Goal: Task Accomplishment & Management: Use online tool/utility

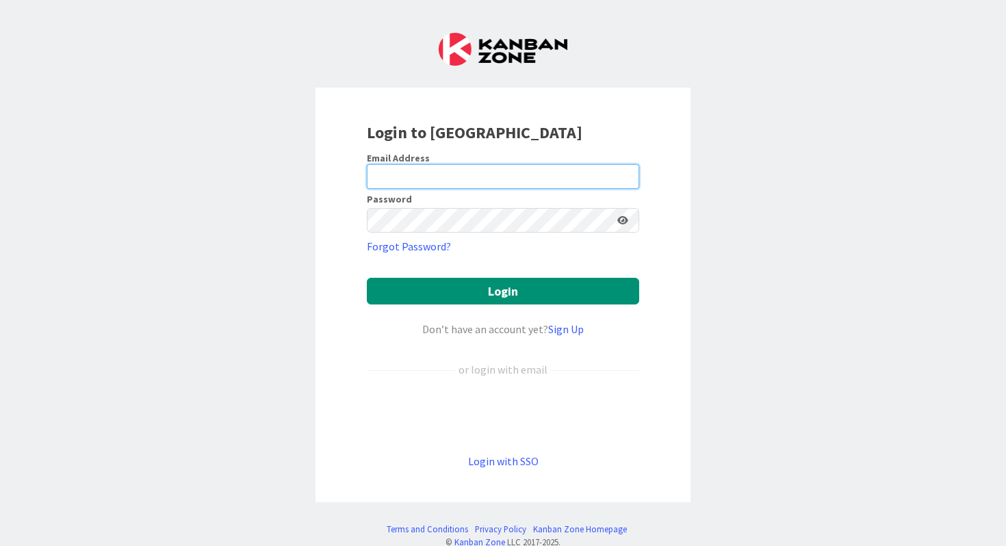
click at [470, 183] on input "email" at bounding box center [503, 176] width 273 height 25
type input "[PERSON_NAME][EMAIL_ADDRESS][PERSON_NAME][DOMAIN_NAME]"
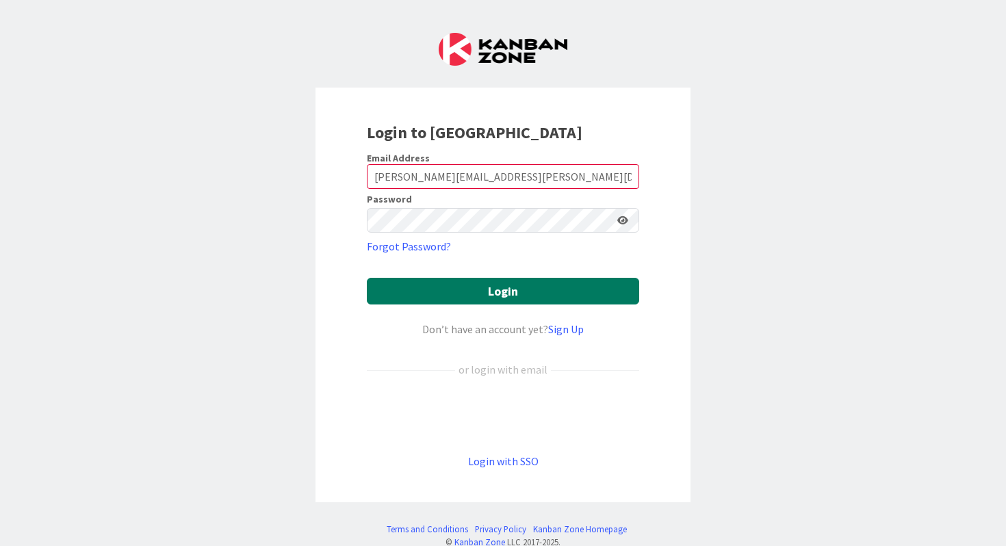
click at [501, 279] on button "Login" at bounding box center [503, 291] width 273 height 27
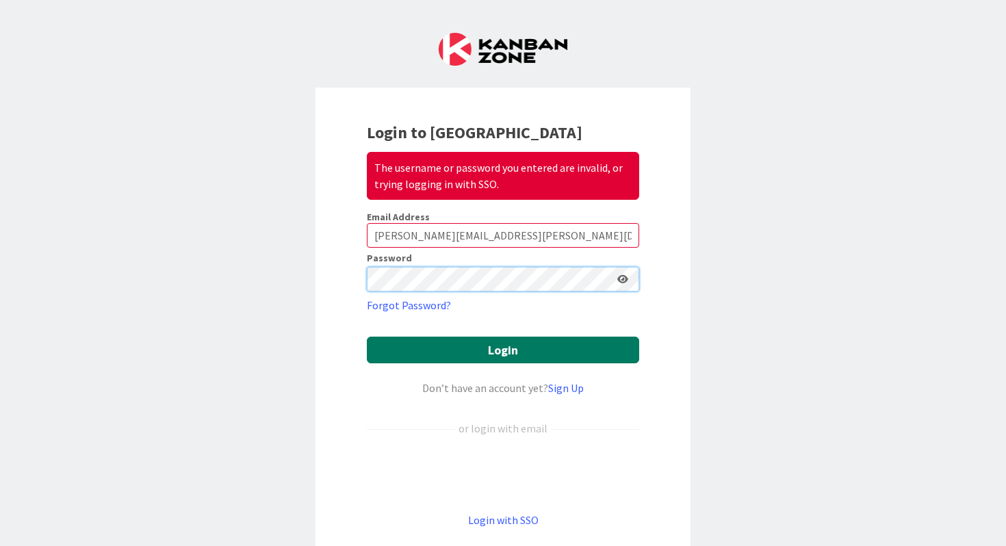
click at [367, 337] on button "Login" at bounding box center [503, 350] width 273 height 27
click at [461, 349] on button "Login" at bounding box center [503, 350] width 273 height 27
click at [485, 349] on button "Login" at bounding box center [503, 350] width 273 height 27
click at [500, 359] on button "Login" at bounding box center [503, 350] width 273 height 27
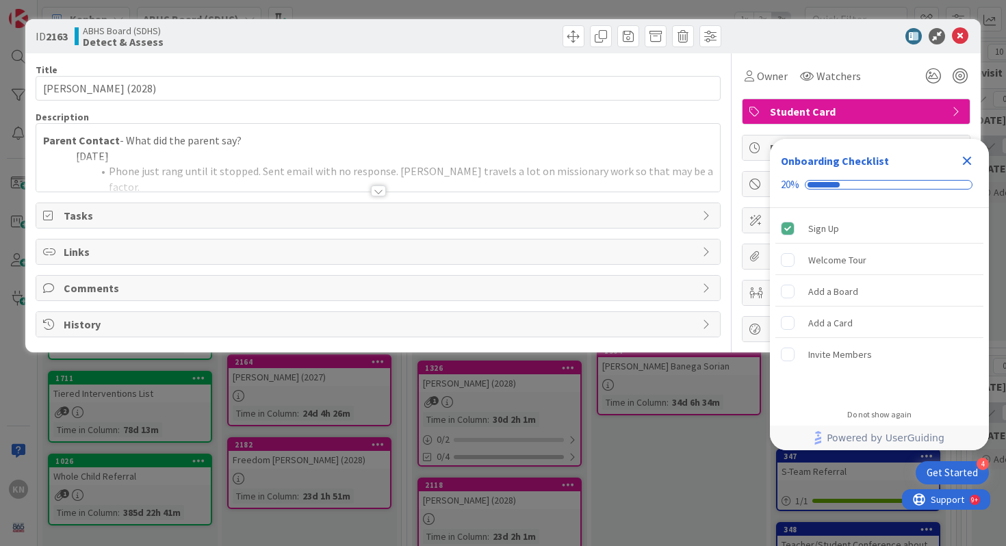
click at [970, 161] on icon "Close Checklist" at bounding box center [967, 161] width 16 height 16
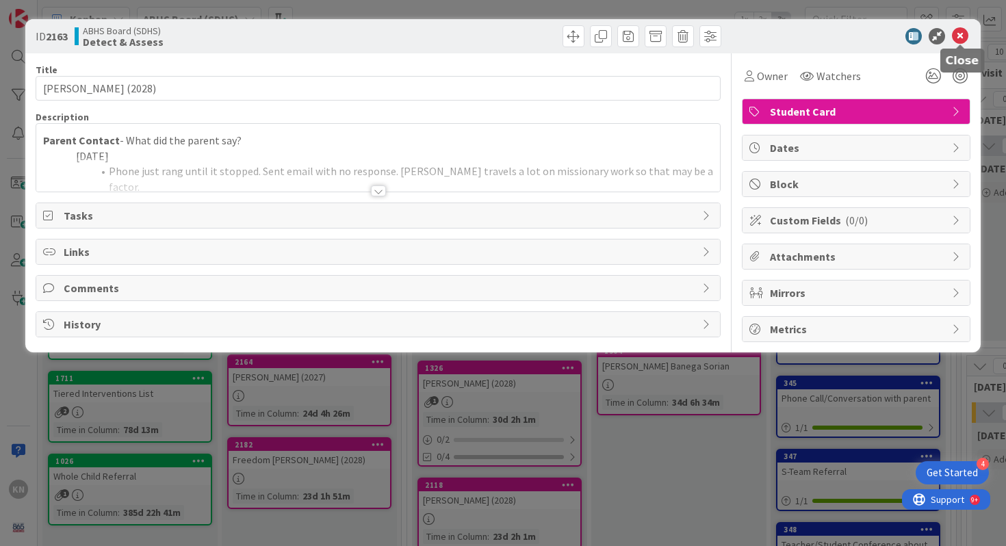
click at [964, 36] on icon at bounding box center [960, 36] width 16 height 16
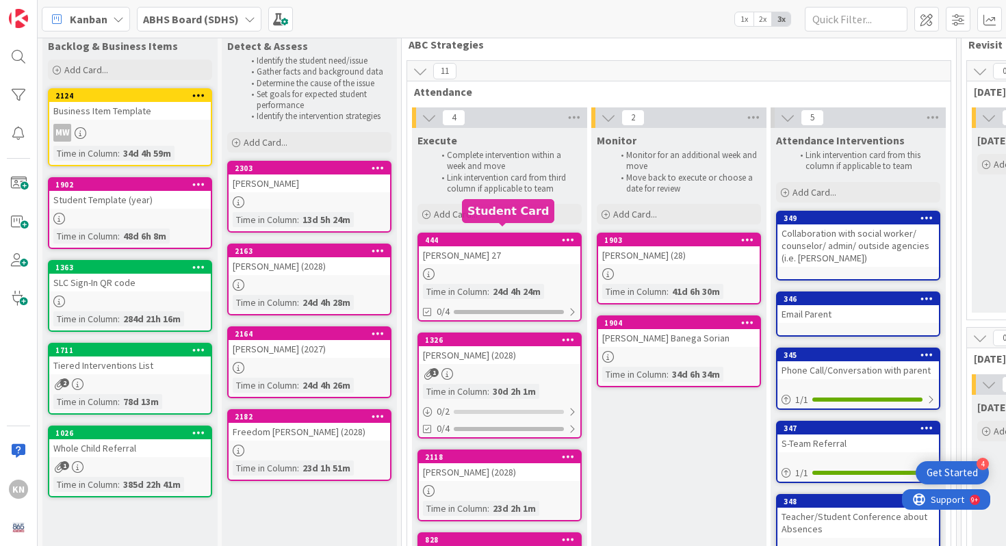
scroll to position [40, 0]
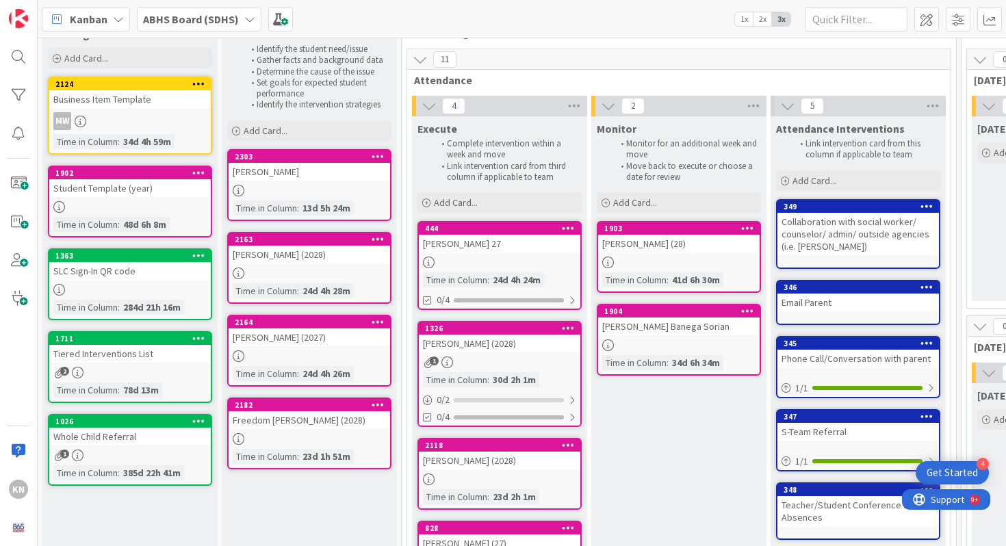
click at [573, 227] on icon at bounding box center [568, 228] width 13 height 10
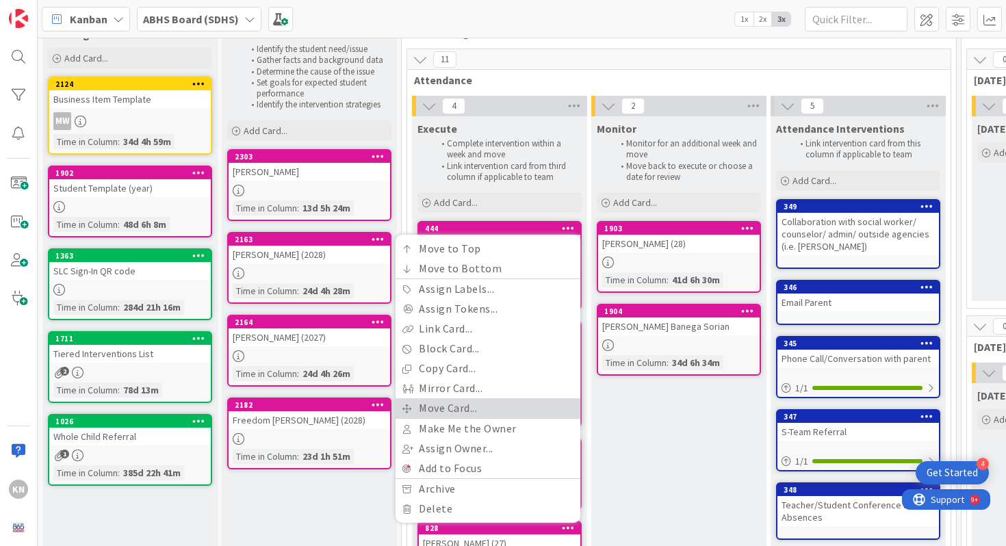
click at [459, 407] on link "Move Card..." at bounding box center [488, 408] width 185 height 20
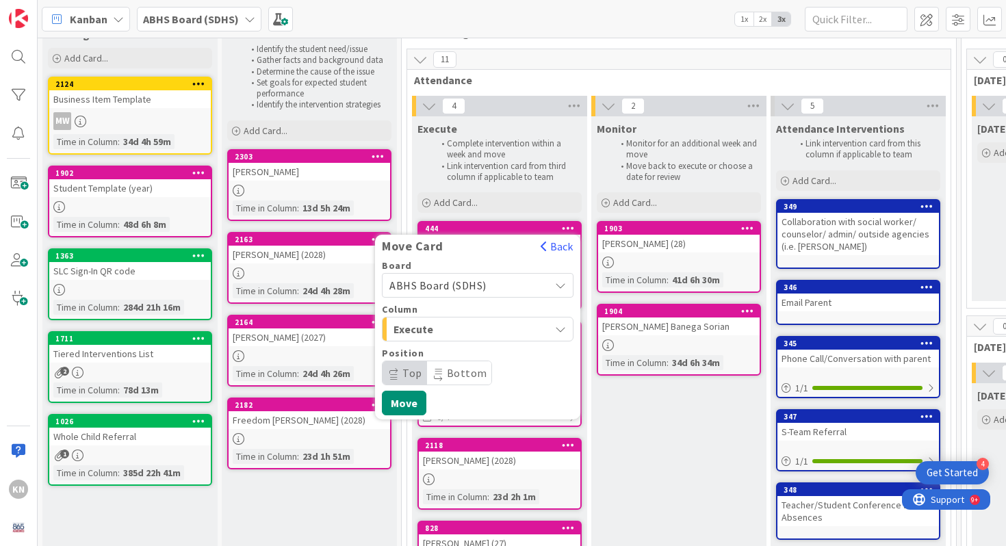
click at [496, 328] on span "Execute" at bounding box center [445, 329] width 103 height 18
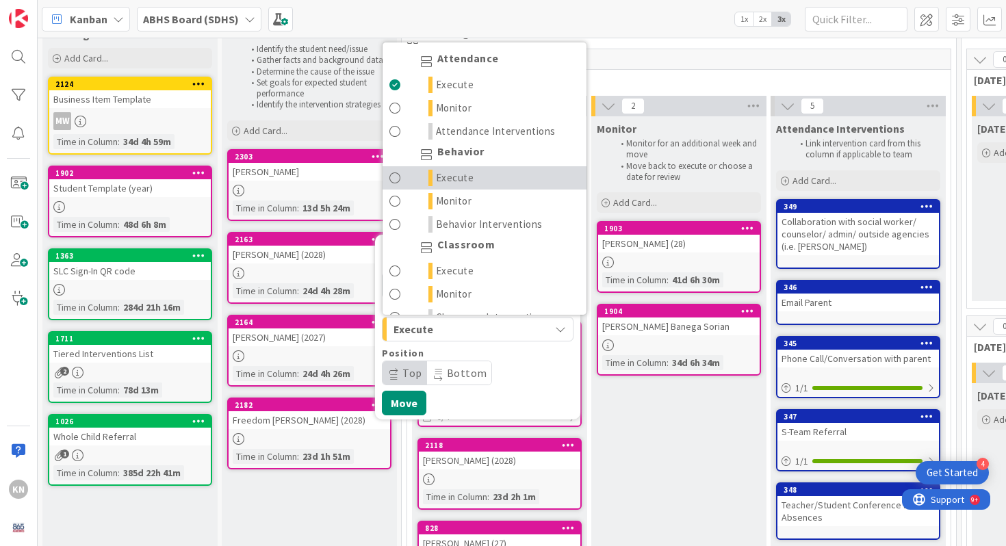
scroll to position [69, 0]
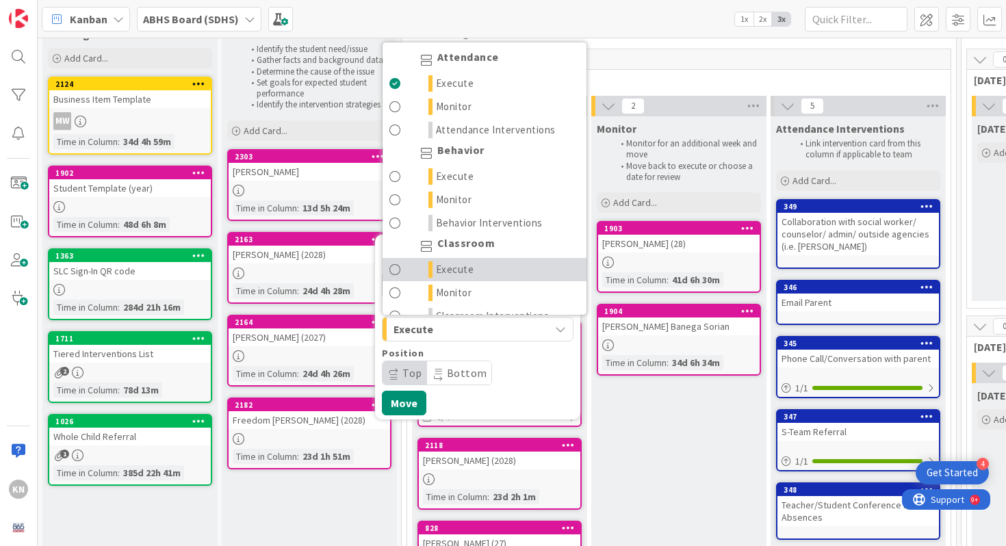
click at [469, 273] on span "Execute" at bounding box center [455, 270] width 38 height 16
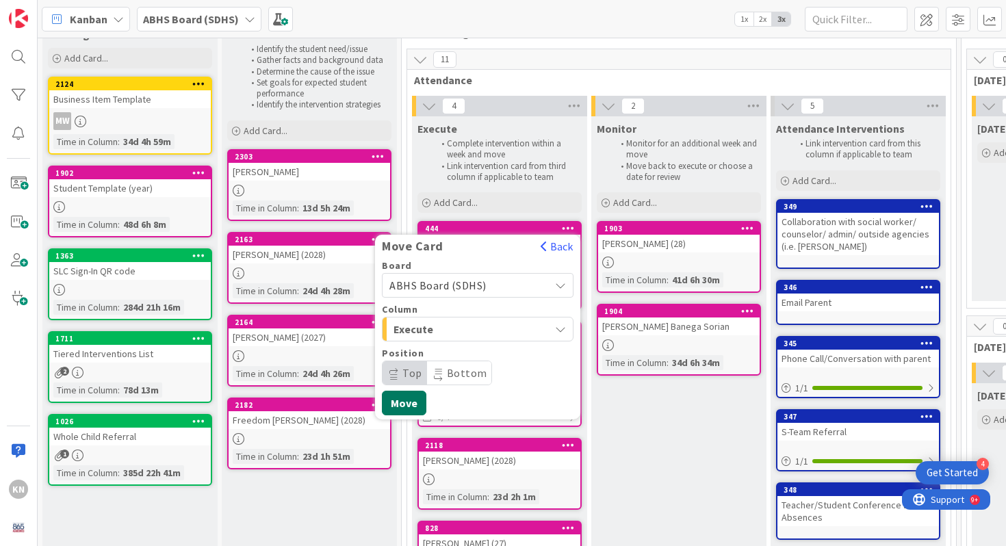
click at [412, 403] on button "Move" at bounding box center [404, 403] width 45 height 25
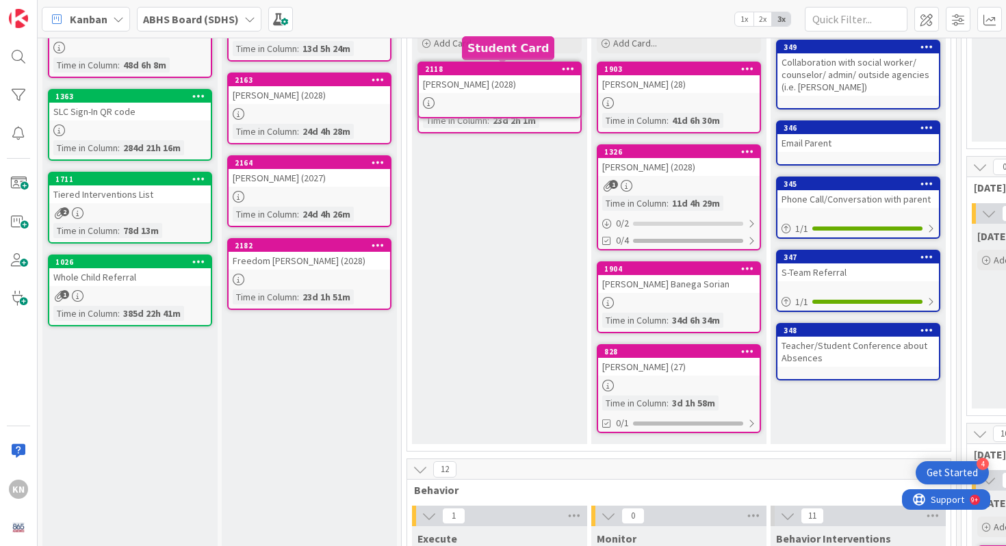
scroll to position [158, 0]
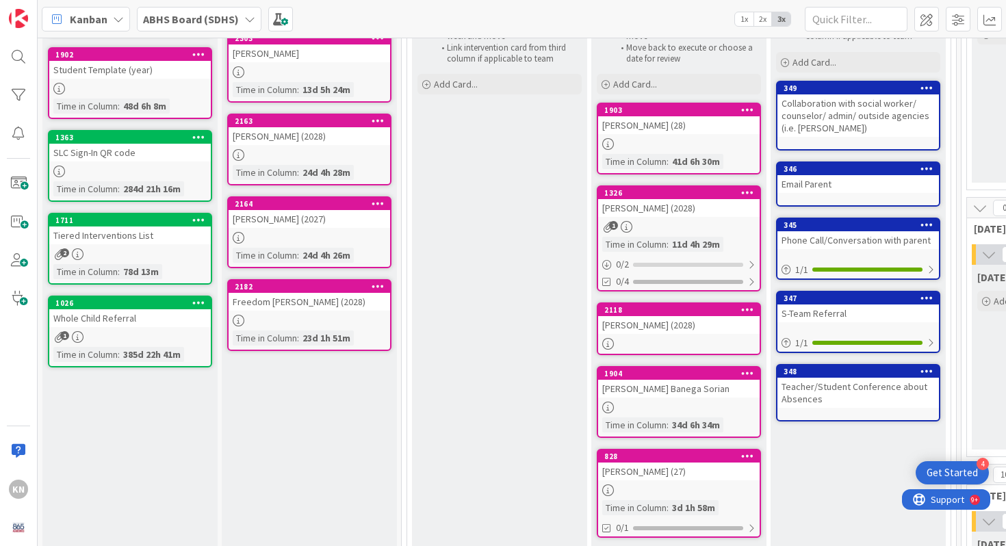
click at [285, 294] on div "Freedom [PERSON_NAME] (2028)" at bounding box center [310, 302] width 162 height 18
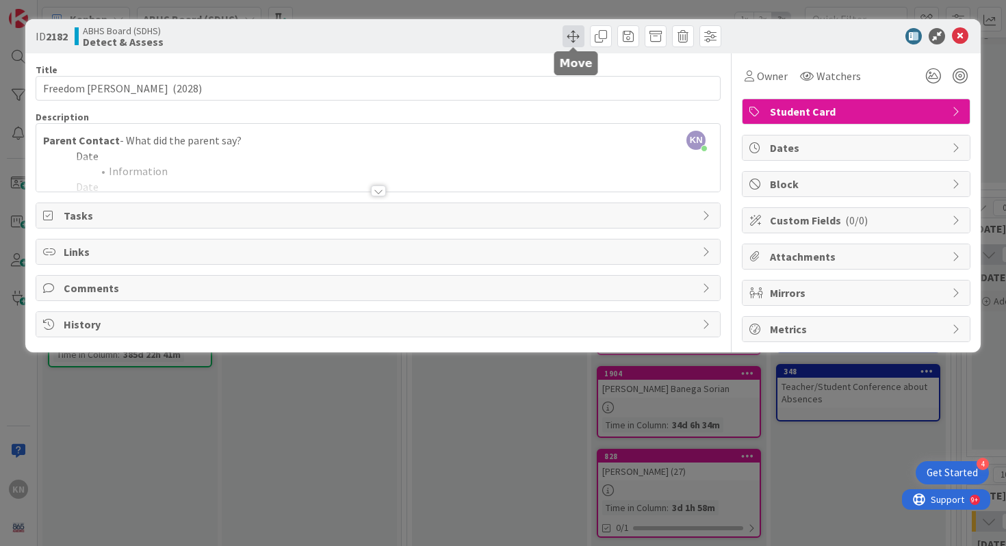
click at [578, 36] on span at bounding box center [574, 36] width 22 height 22
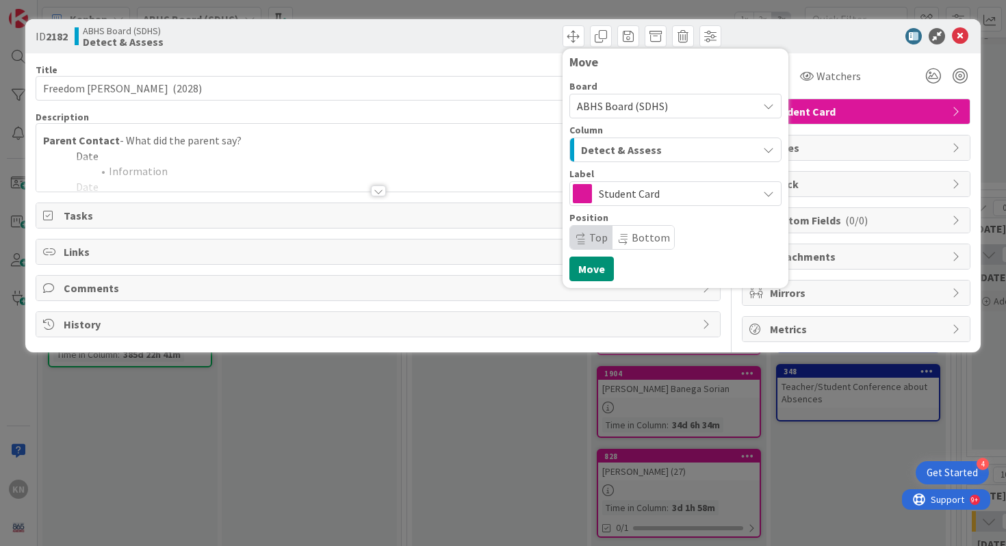
click at [633, 151] on span "Detect & Assess" at bounding box center [621, 150] width 81 height 18
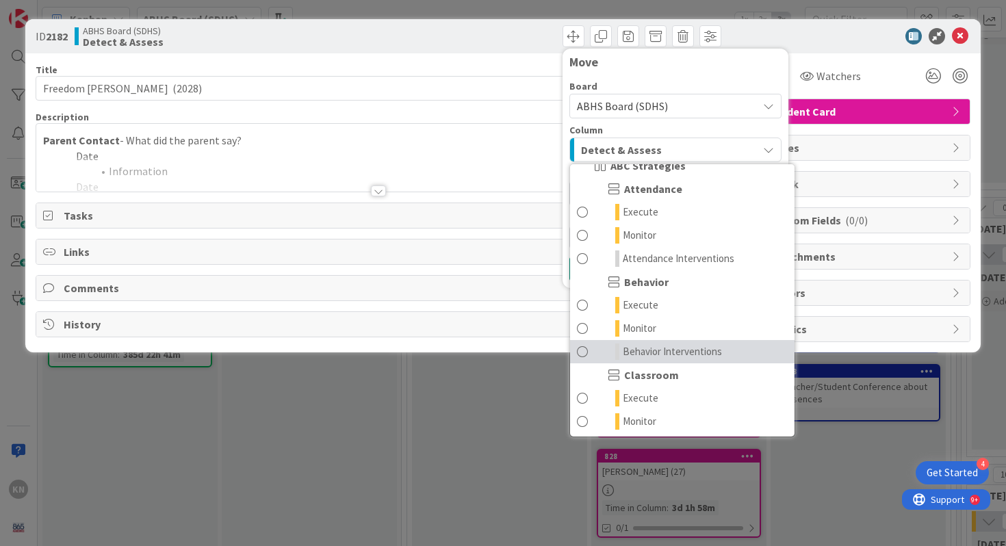
scroll to position [66, 0]
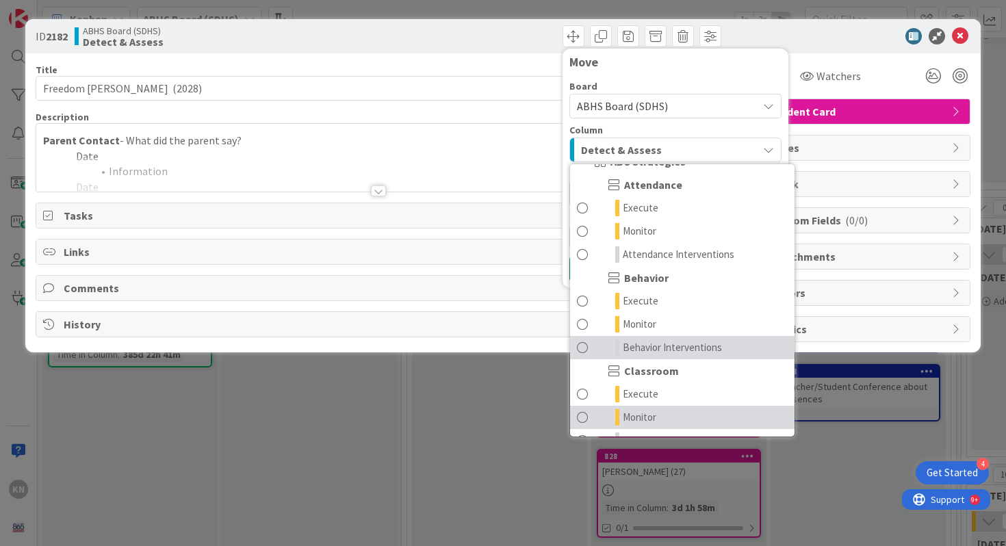
click at [640, 410] on span "Monitor" at bounding box center [640, 417] width 34 height 16
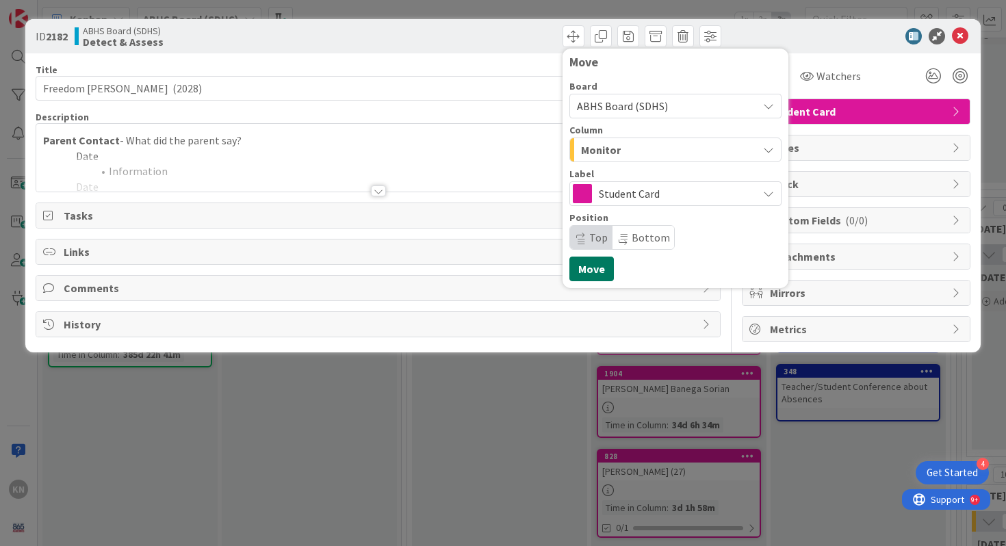
click at [592, 271] on button "Move" at bounding box center [592, 269] width 45 height 25
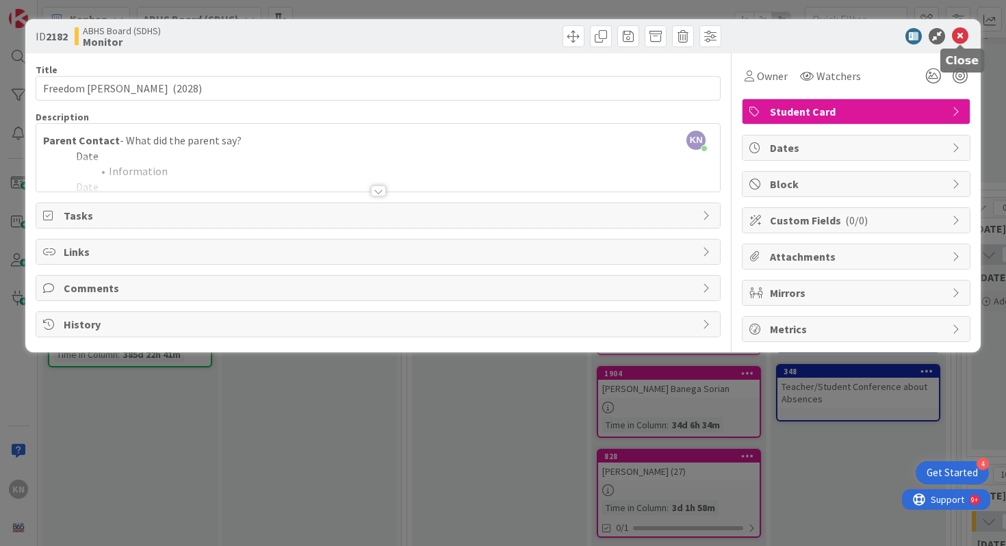
click at [959, 35] on icon at bounding box center [960, 36] width 16 height 16
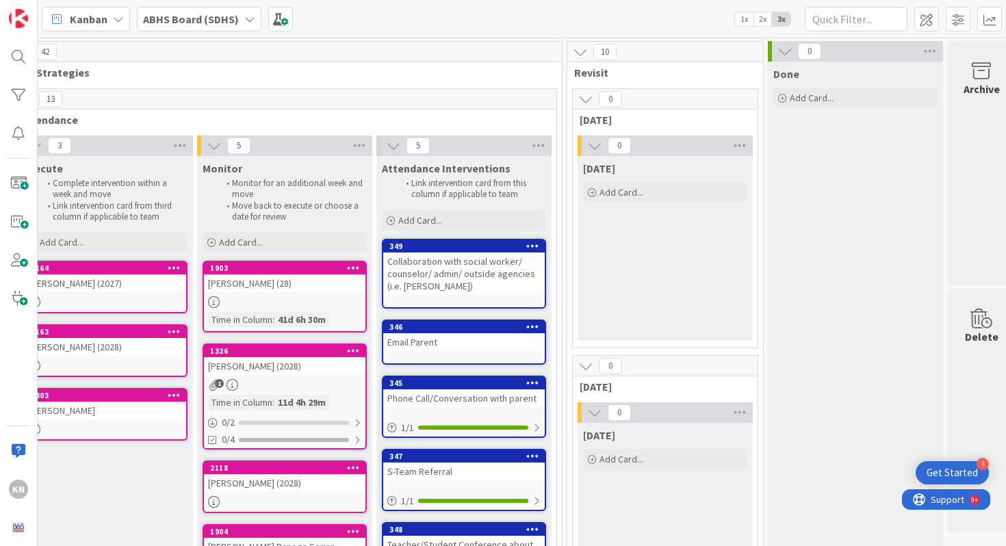
scroll to position [0, 409]
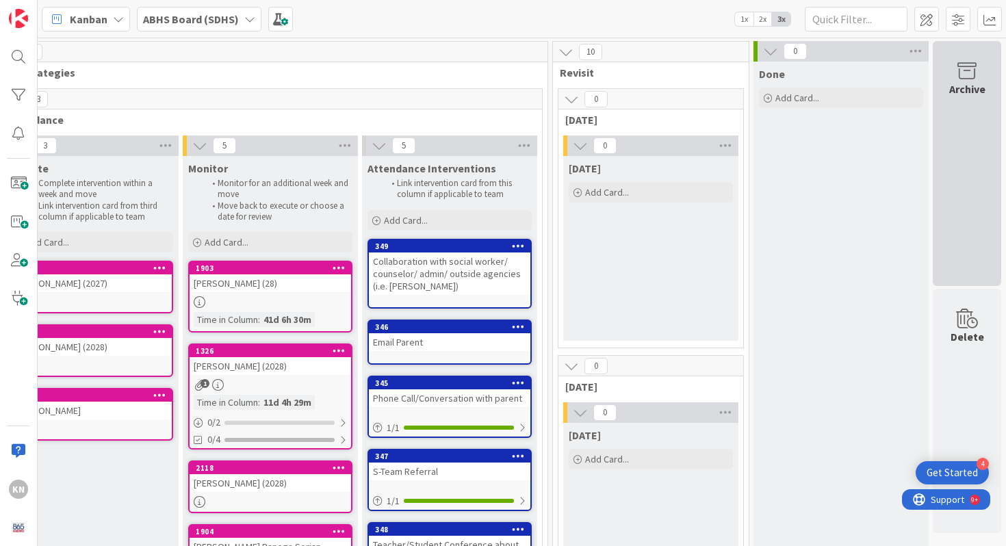
click at [973, 68] on icon at bounding box center [967, 71] width 52 height 19
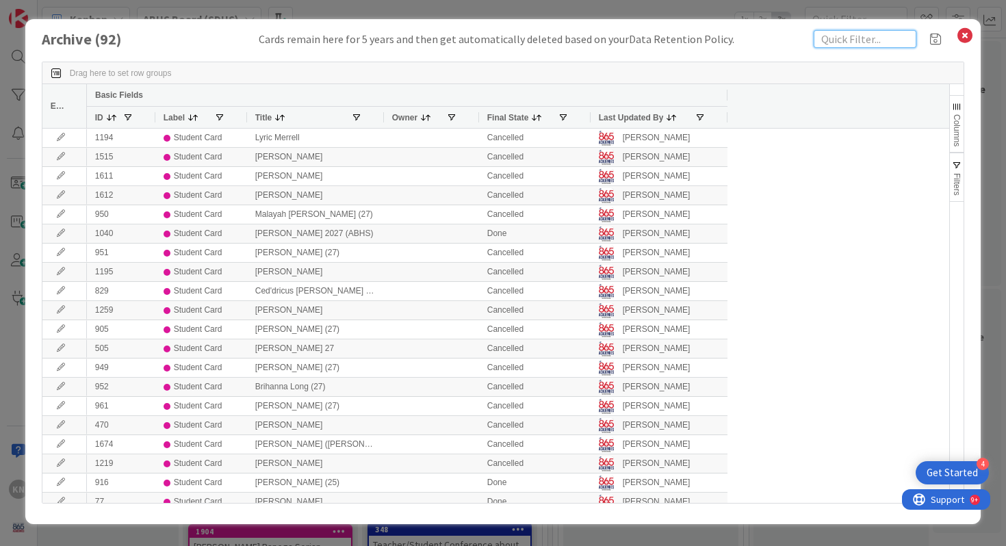
click at [850, 38] on input "text" at bounding box center [865, 39] width 103 height 18
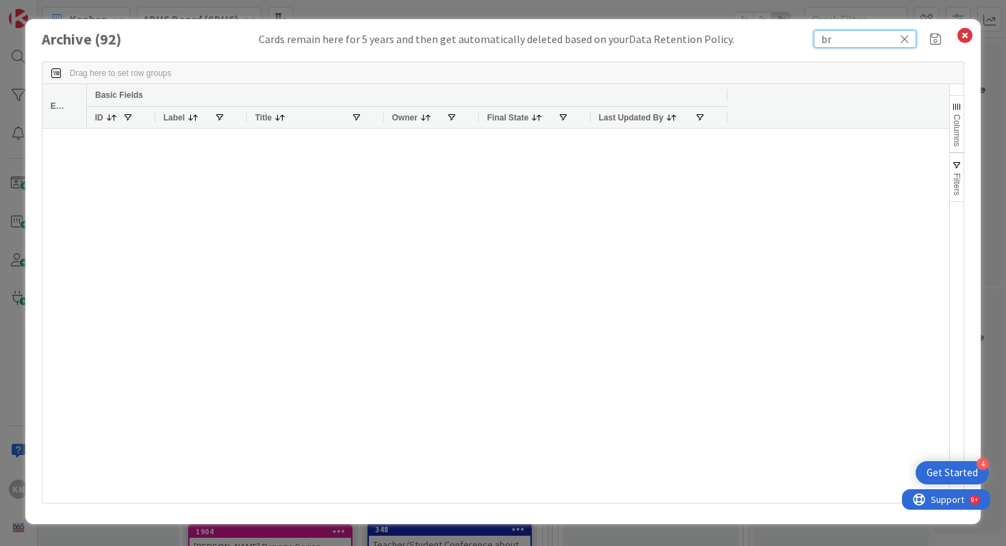
type input "b"
type input "[PERSON_NAME]"
click at [965, 31] on icon at bounding box center [966, 35] width 18 height 19
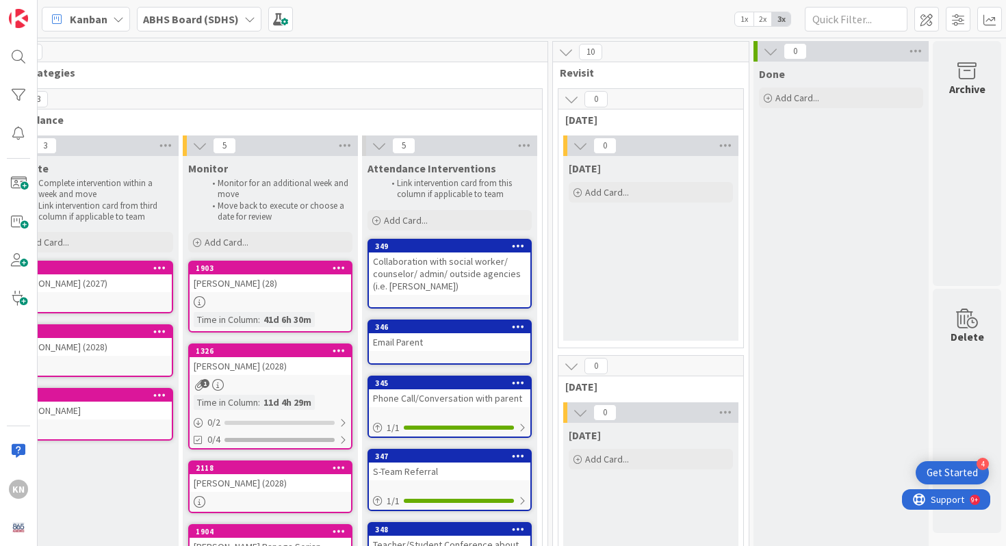
click at [249, 18] on icon at bounding box center [249, 19] width 11 height 11
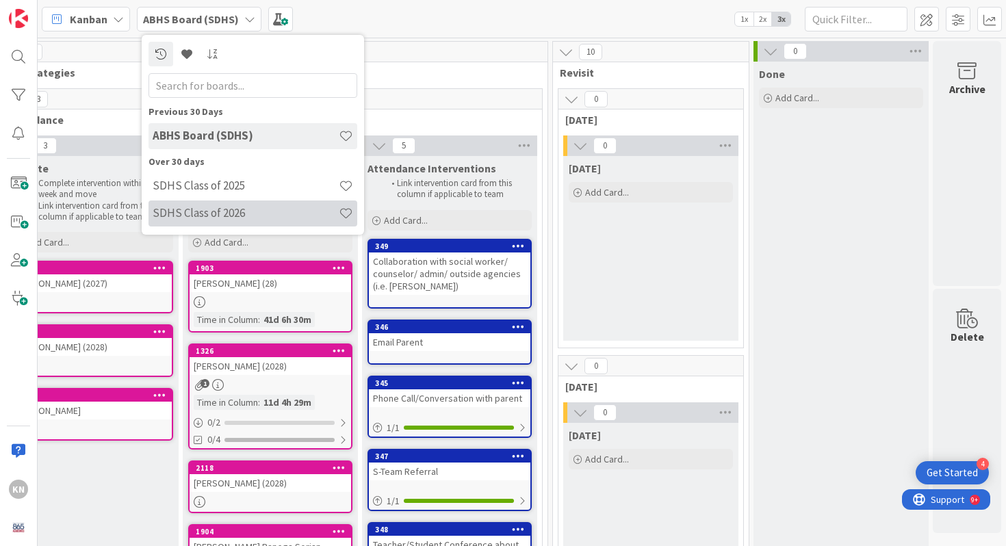
click at [197, 216] on h4 "SDHS Class of 2026" at bounding box center [246, 213] width 186 height 14
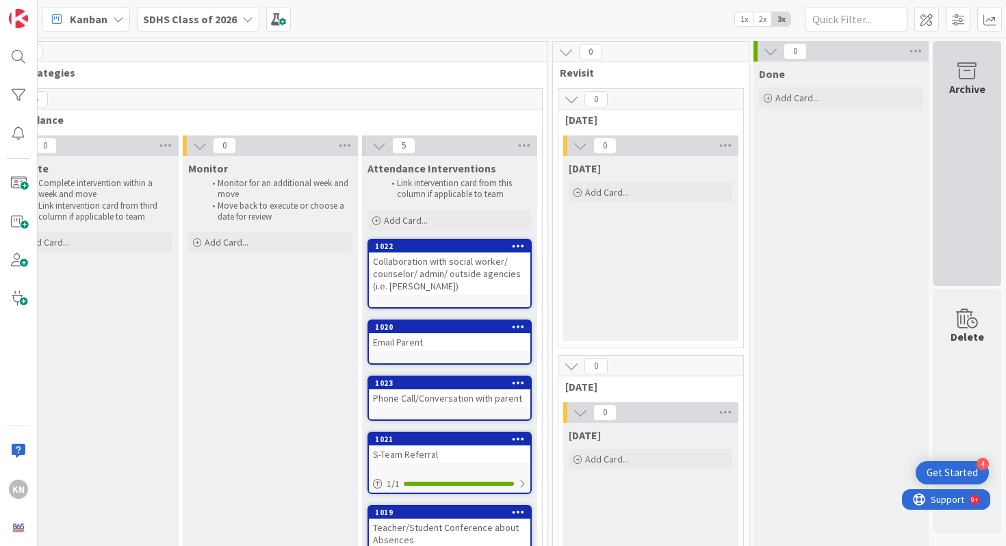
click at [964, 75] on icon at bounding box center [967, 71] width 52 height 19
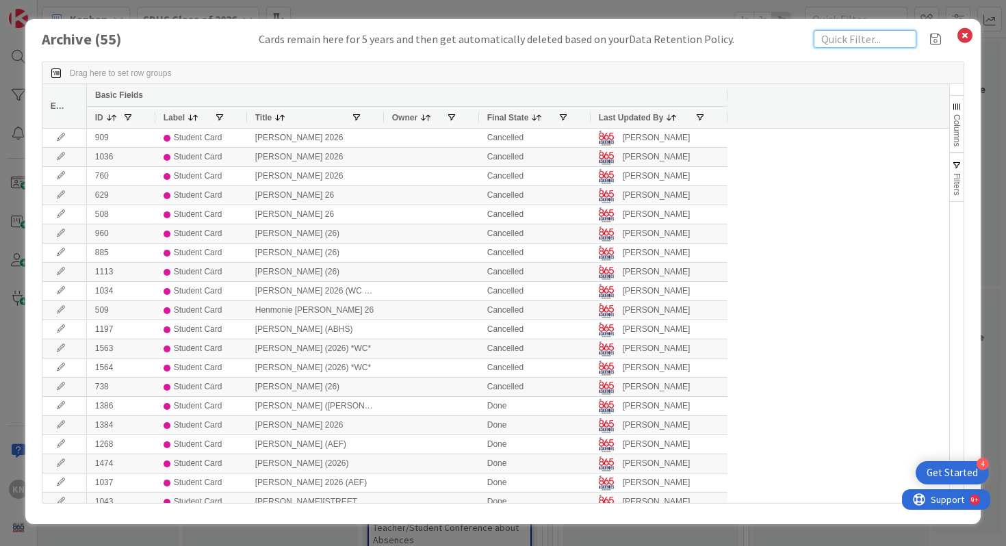
click at [837, 37] on input "text" at bounding box center [865, 39] width 103 height 18
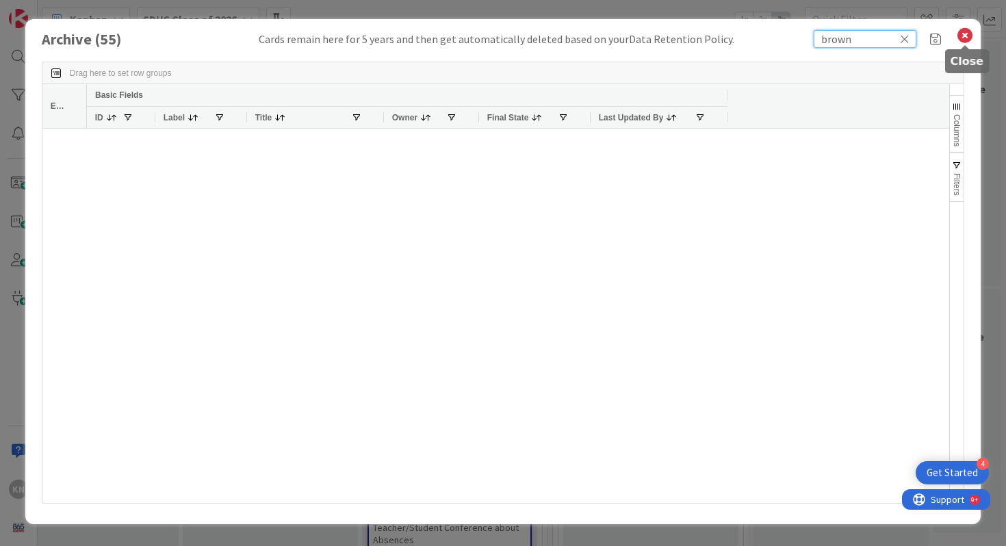
type input "brown"
click at [965, 31] on icon at bounding box center [966, 35] width 18 height 19
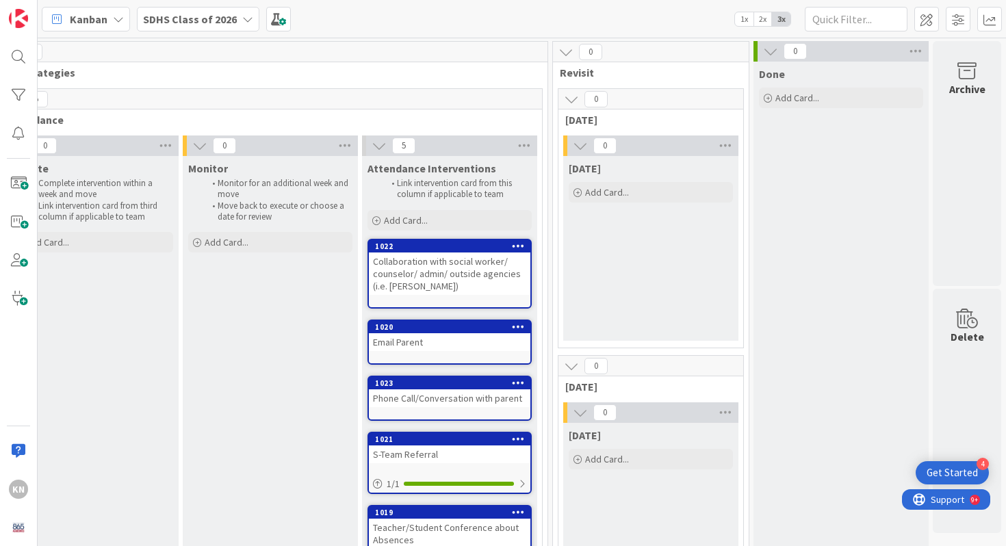
click at [243, 18] on icon at bounding box center [247, 19] width 11 height 11
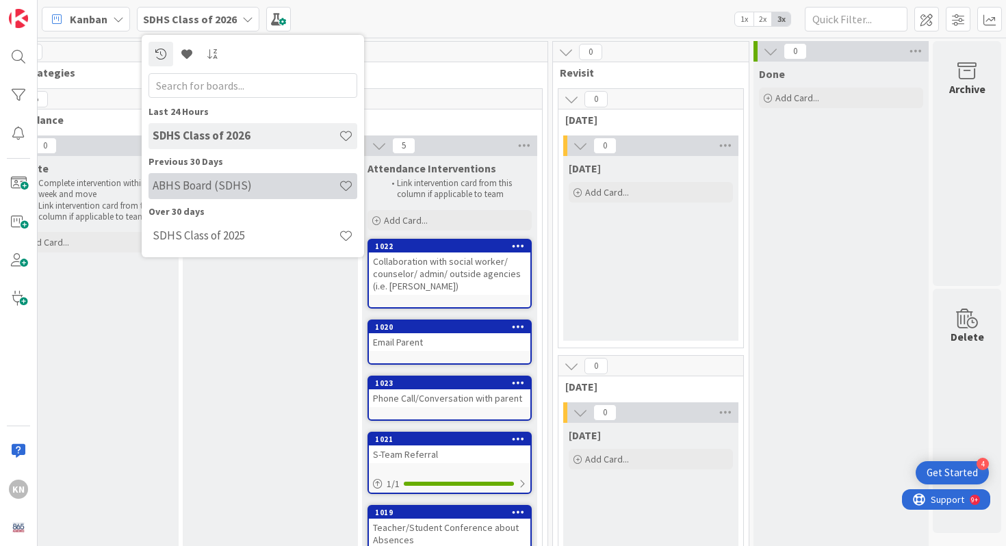
click at [207, 183] on h4 "ABHS Board (SDHS)" at bounding box center [246, 186] width 186 height 14
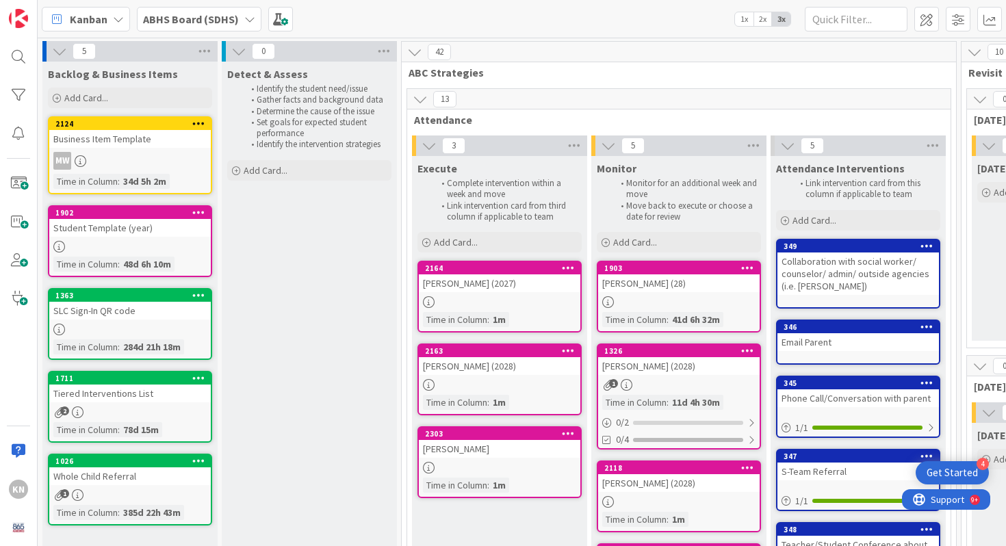
click at [244, 18] on icon at bounding box center [249, 19] width 11 height 11
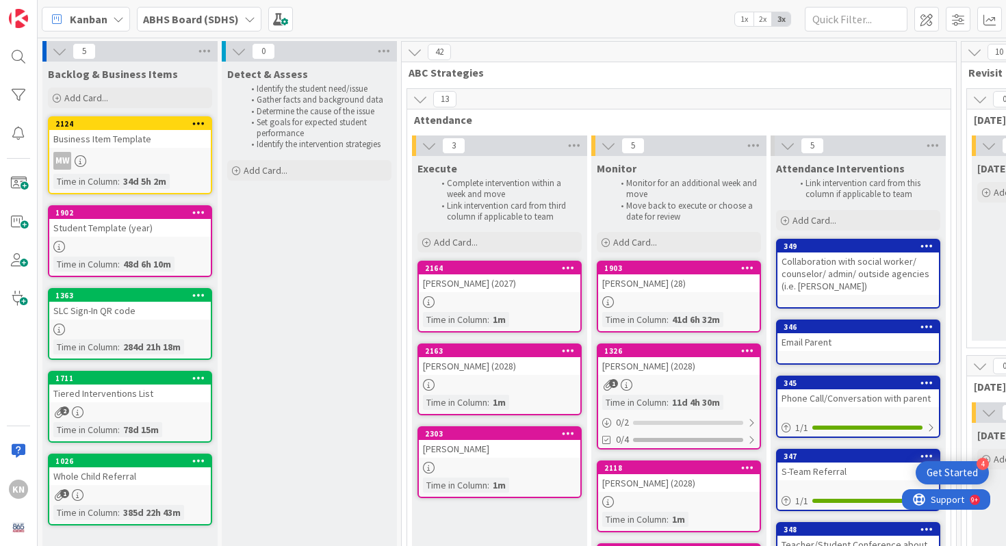
click at [124, 223] on div "Student Template (year)" at bounding box center [130, 228] width 162 height 18
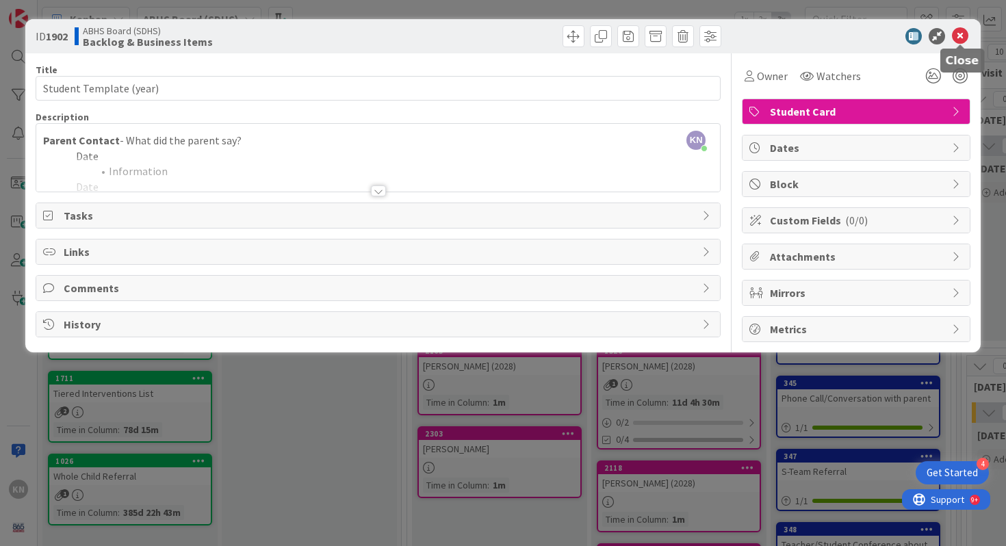
click at [965, 30] on icon at bounding box center [960, 36] width 16 height 16
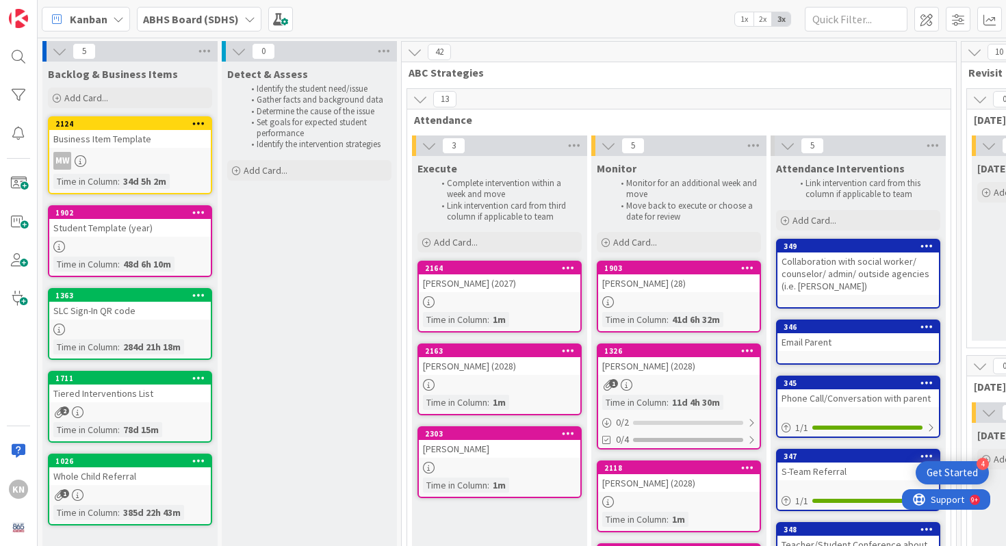
click at [197, 209] on icon at bounding box center [198, 212] width 13 height 10
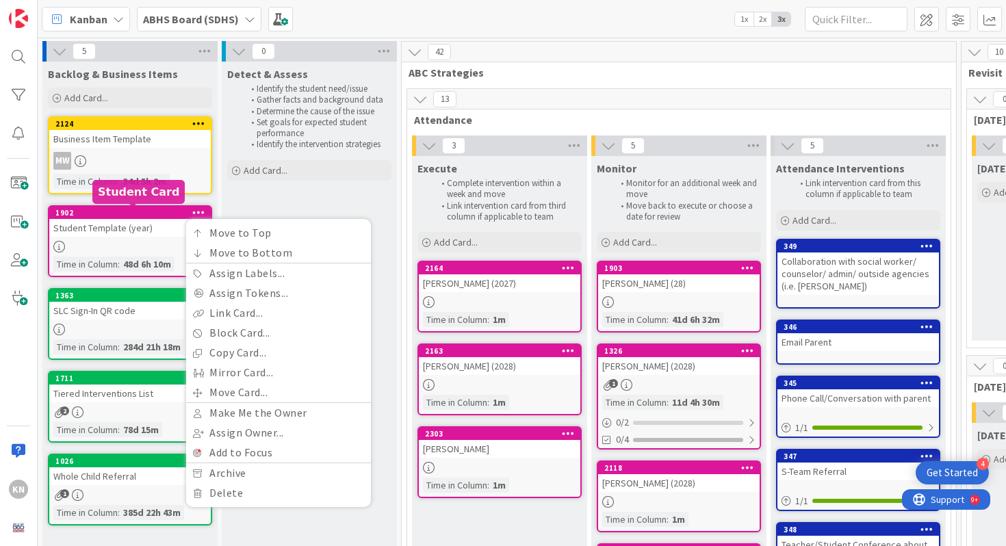
click at [142, 211] on div "1902" at bounding box center [132, 213] width 155 height 10
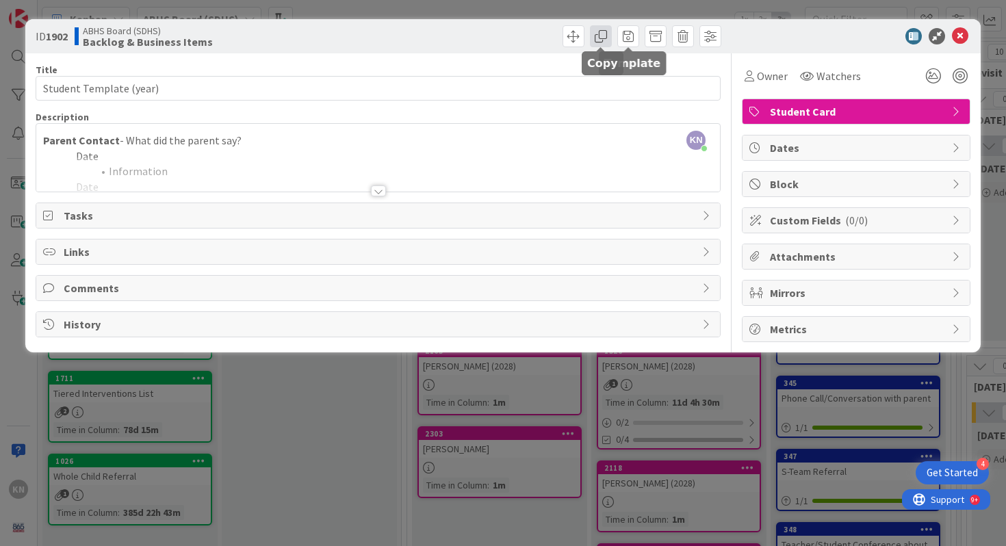
click at [604, 36] on span at bounding box center [601, 36] width 22 height 22
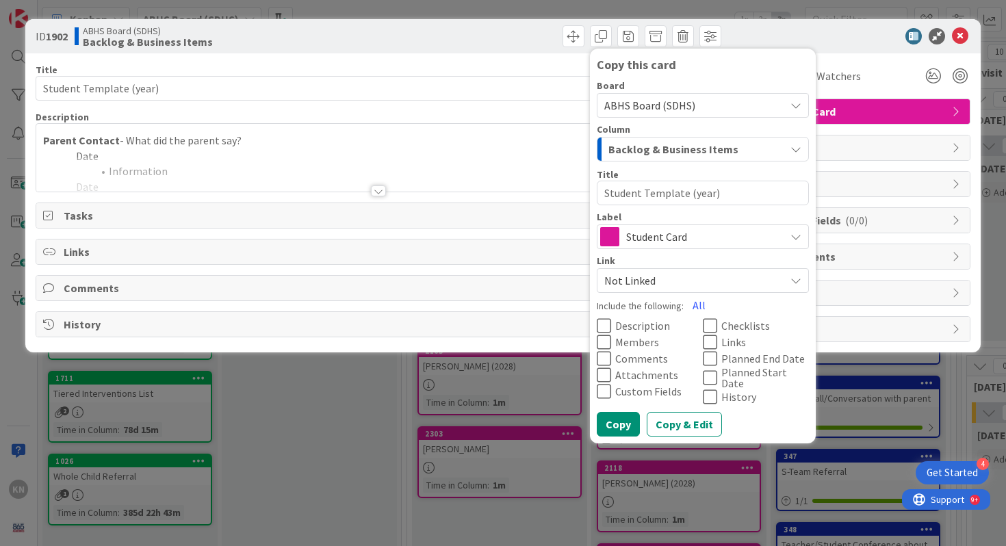
click at [605, 328] on icon at bounding box center [604, 326] width 14 height 16
click at [682, 416] on button "Copy & Edit" at bounding box center [684, 424] width 75 height 25
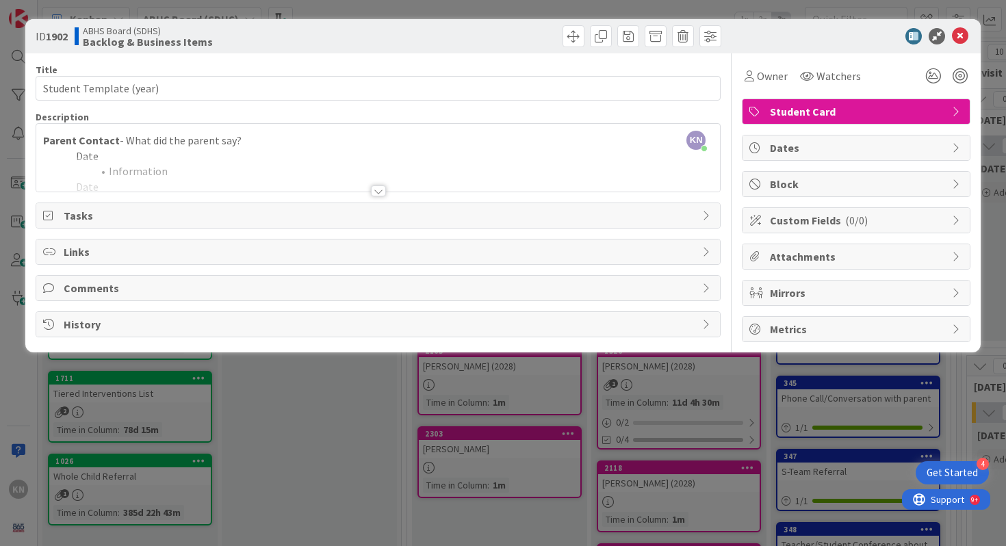
type textarea "x"
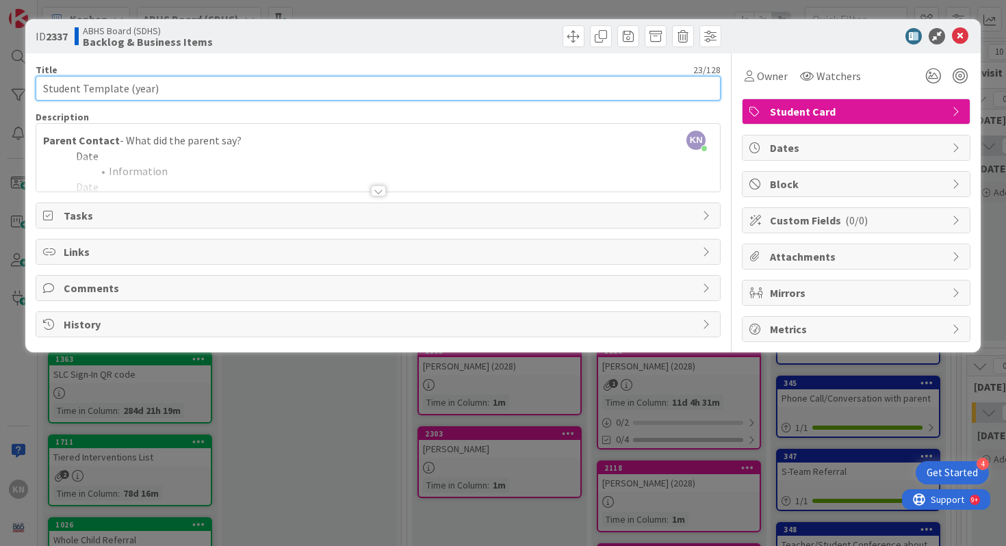
click at [139, 90] on input "Student Template (year)" at bounding box center [379, 88] width 686 height 25
click at [103, 86] on input "Student Template (2028)" at bounding box center [379, 88] width 686 height 25
click at [68, 87] on input "Student (2028)" at bounding box center [379, 88] width 686 height 25
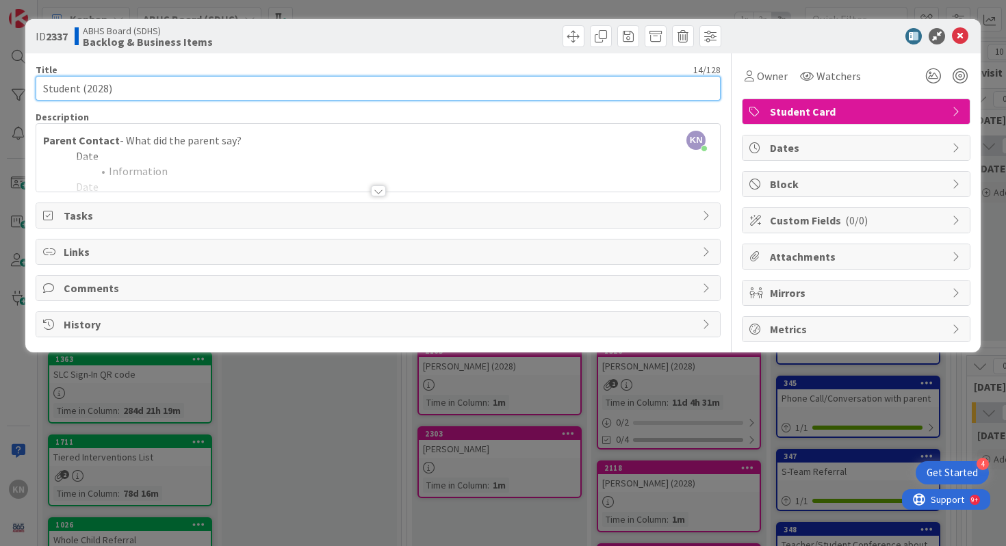
click at [68, 87] on input "Student (2028)" at bounding box center [379, 88] width 686 height 25
type input "[PERSON_NAME] (2028)"
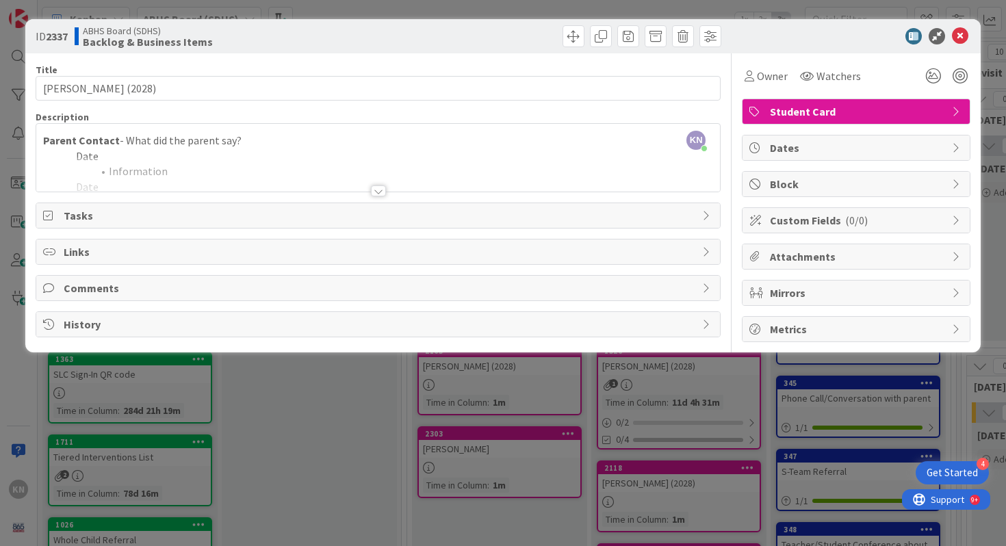
click at [379, 188] on div at bounding box center [378, 191] width 15 height 11
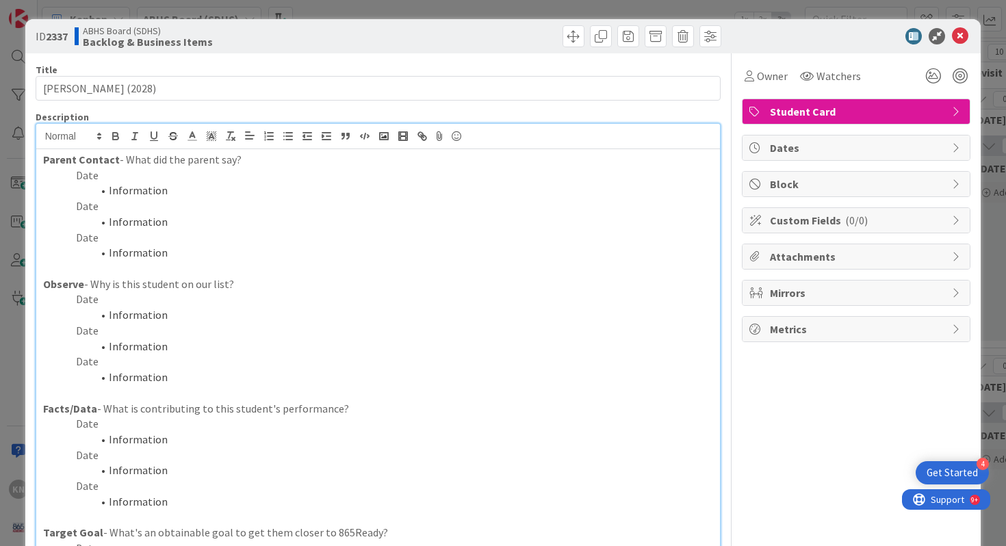
click at [90, 173] on p "Date" at bounding box center [378, 176] width 671 height 16
click at [75, 177] on p "Date" at bounding box center [378, 176] width 671 height 16
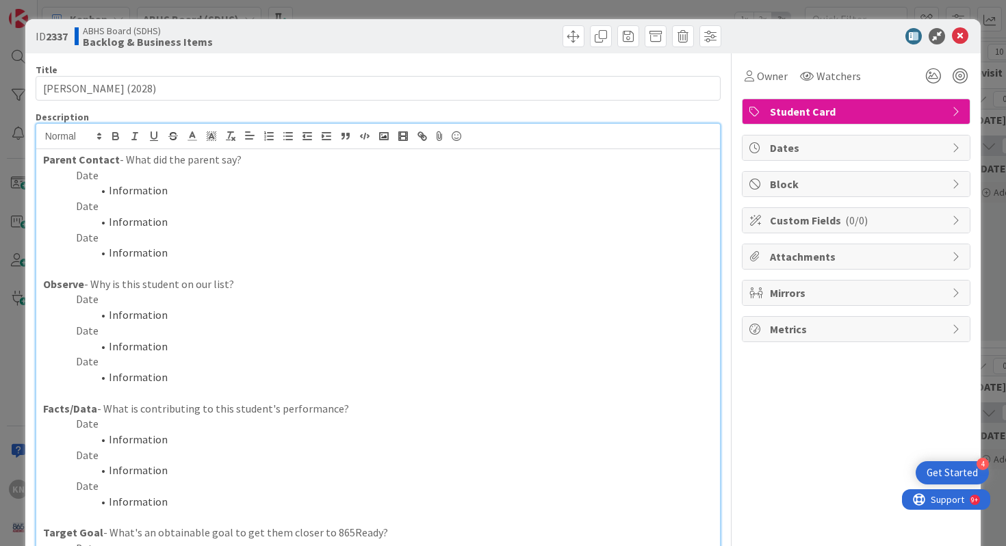
click at [97, 178] on p "Date" at bounding box center [378, 176] width 671 height 16
click at [118, 190] on li "Information" at bounding box center [387, 191] width 655 height 16
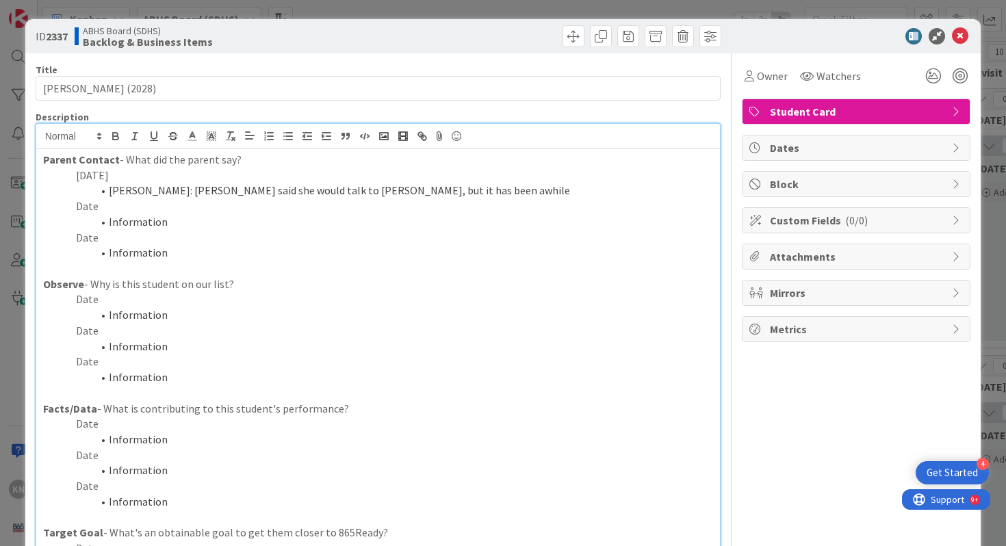
click at [88, 296] on p "Date" at bounding box center [378, 300] width 671 height 16
click at [131, 315] on li "Information" at bounding box center [387, 315] width 655 height 16
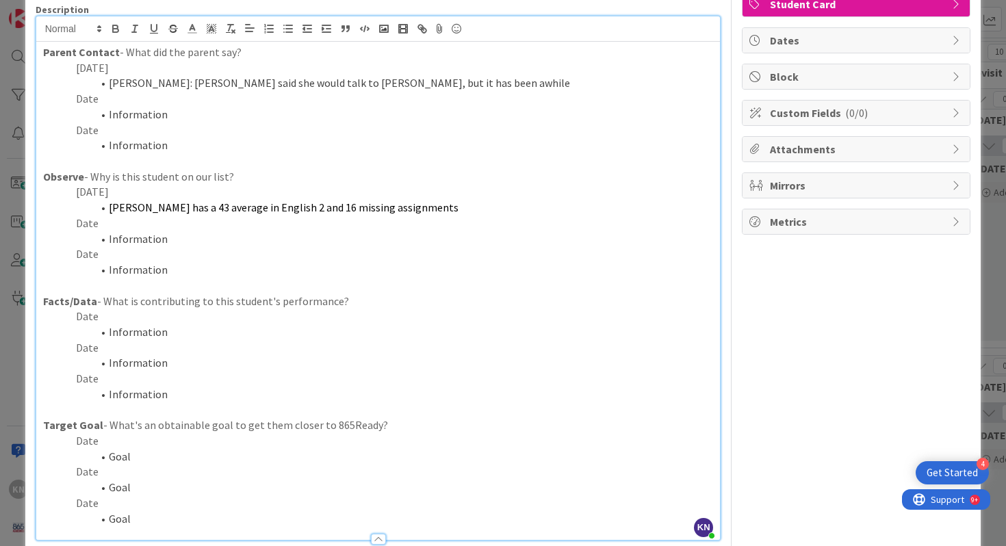
scroll to position [131, 0]
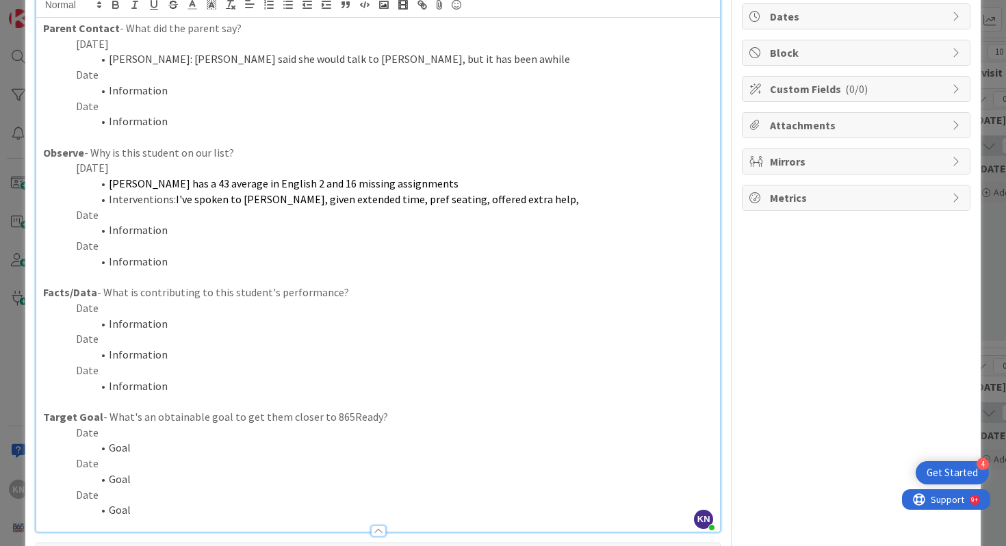
click at [194, 201] on span "I've spoken to [PERSON_NAME], given extended time, pref seating, offered extra …" at bounding box center [377, 199] width 403 height 14
click at [490, 203] on li "Interventions: spoken to [PERSON_NAME], given extended time, pref seating, offe…" at bounding box center [387, 200] width 655 height 16
click at [499, 201] on li "Interventions: spoken to [PERSON_NAME], given extended time, pref seating, offe…" at bounding box center [387, 200] width 655 height 16
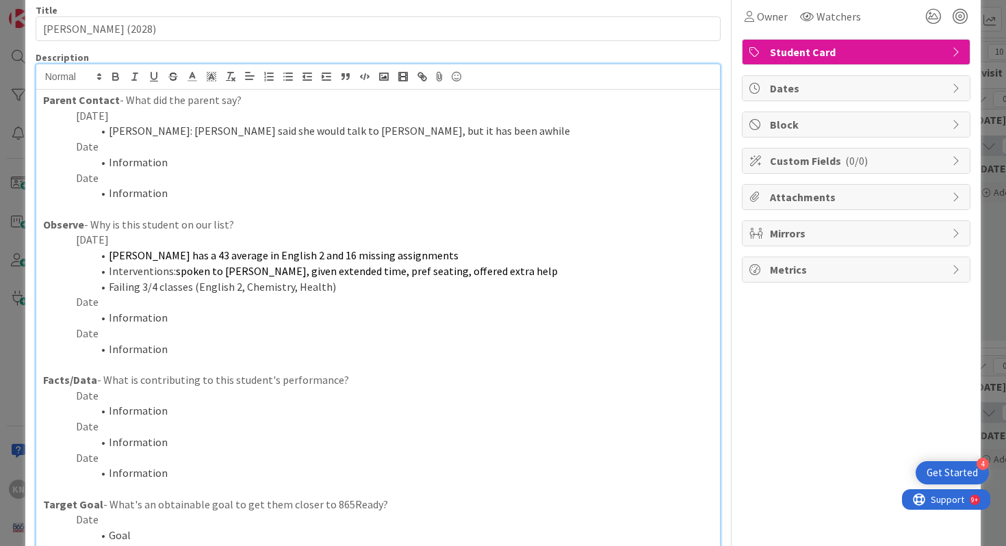
scroll to position [0, 0]
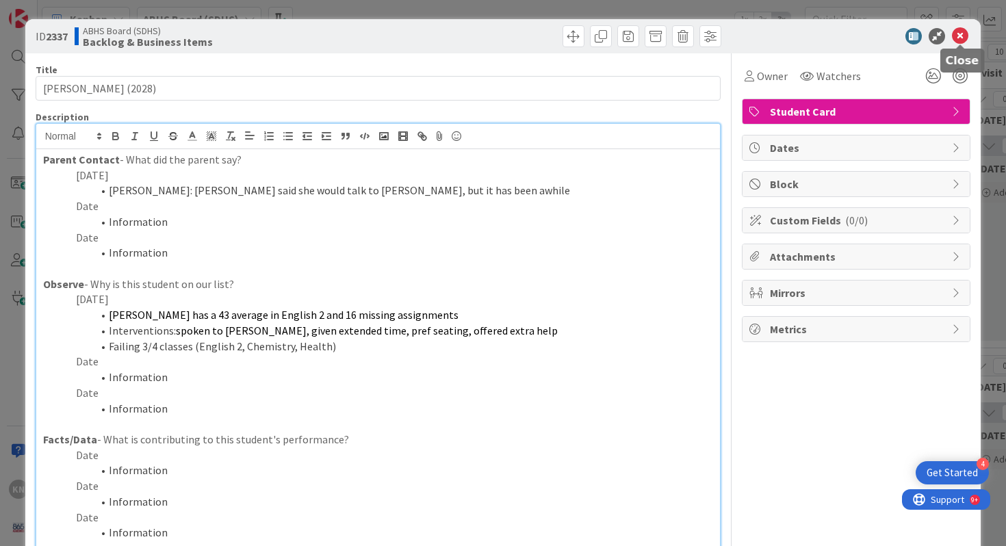
click at [959, 34] on icon at bounding box center [960, 36] width 16 height 16
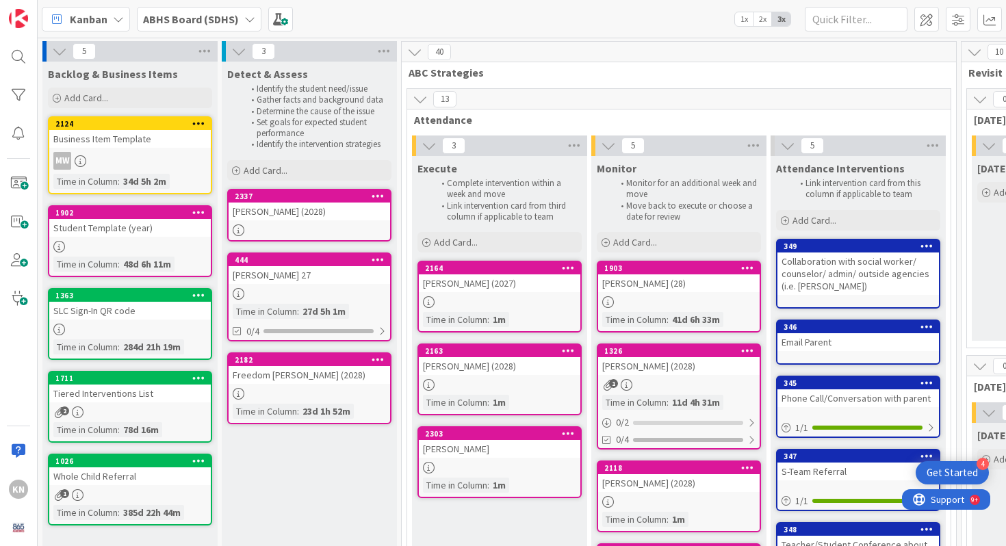
click at [286, 275] on div "[PERSON_NAME] 27" at bounding box center [310, 275] width 162 height 18
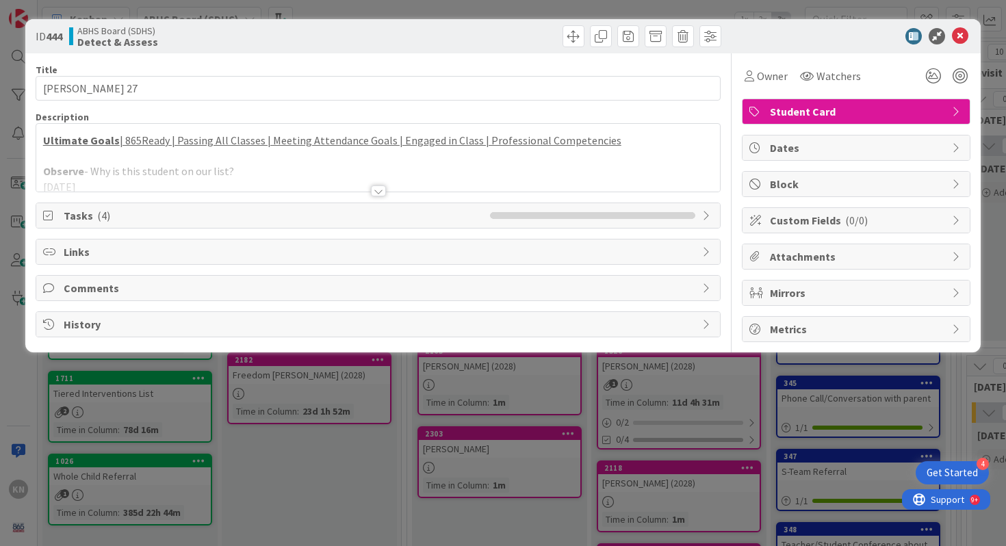
click at [380, 190] on div at bounding box center [378, 191] width 15 height 11
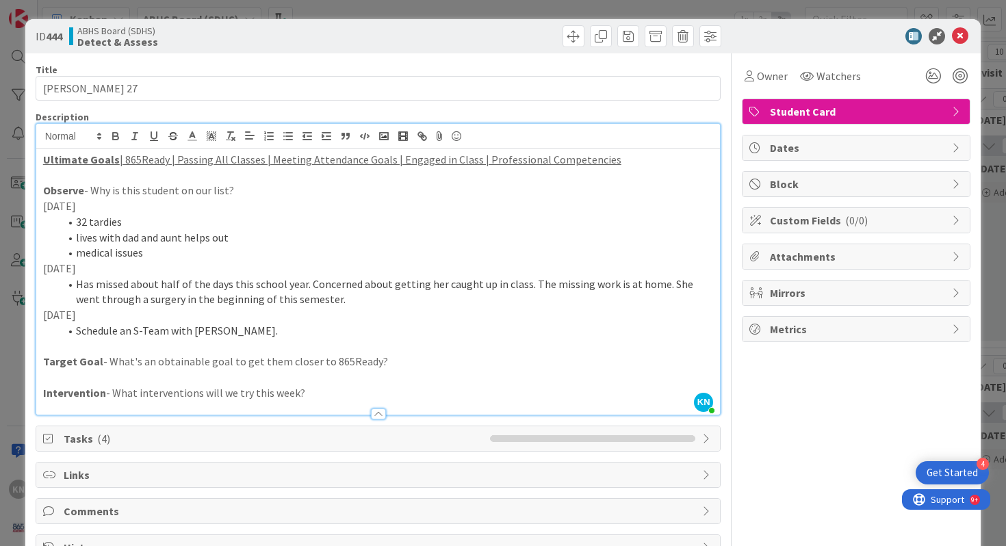
click at [253, 331] on li "Schedule an S-Team with [PERSON_NAME]." at bounding box center [387, 331] width 655 height 16
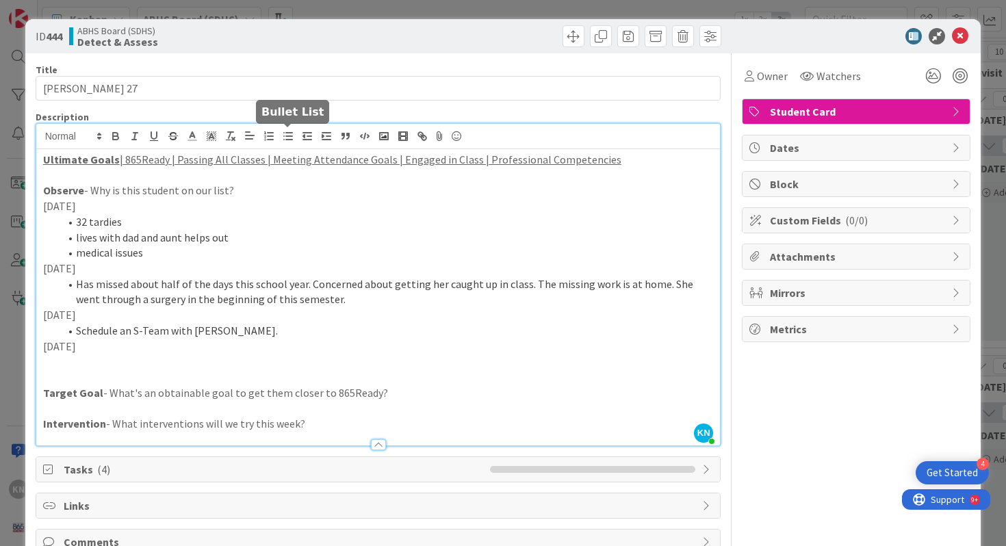
click at [288, 135] on icon "button" at bounding box center [288, 136] width 12 height 12
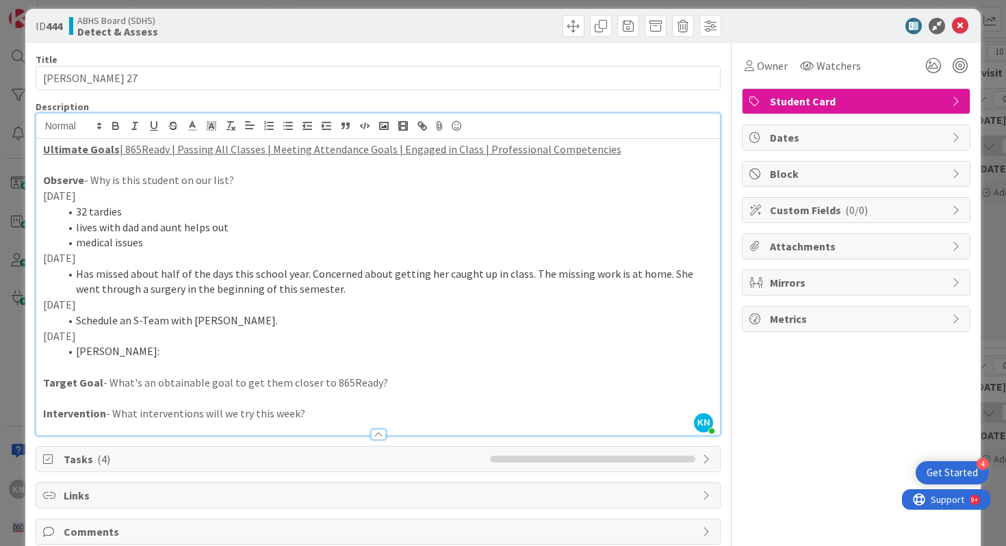
scroll to position [8, 0]
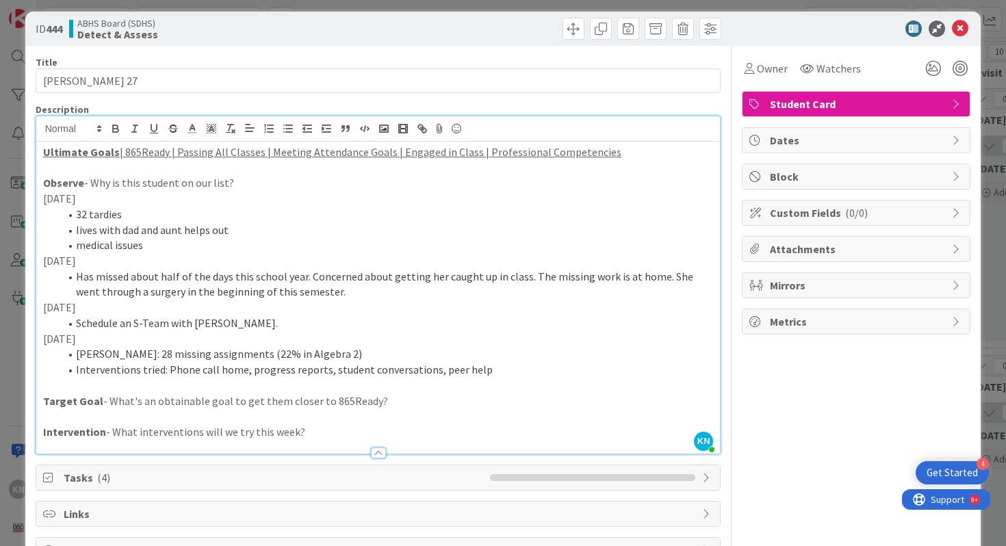
click at [313, 355] on li "[PERSON_NAME]: 28 missing assignments (22% in Algebra 2)" at bounding box center [387, 354] width 655 height 16
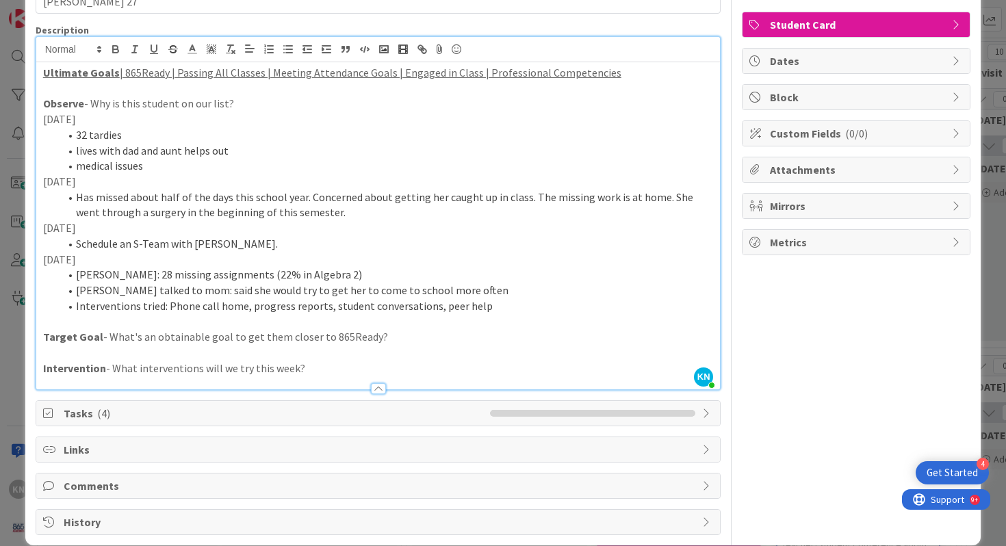
scroll to position [0, 0]
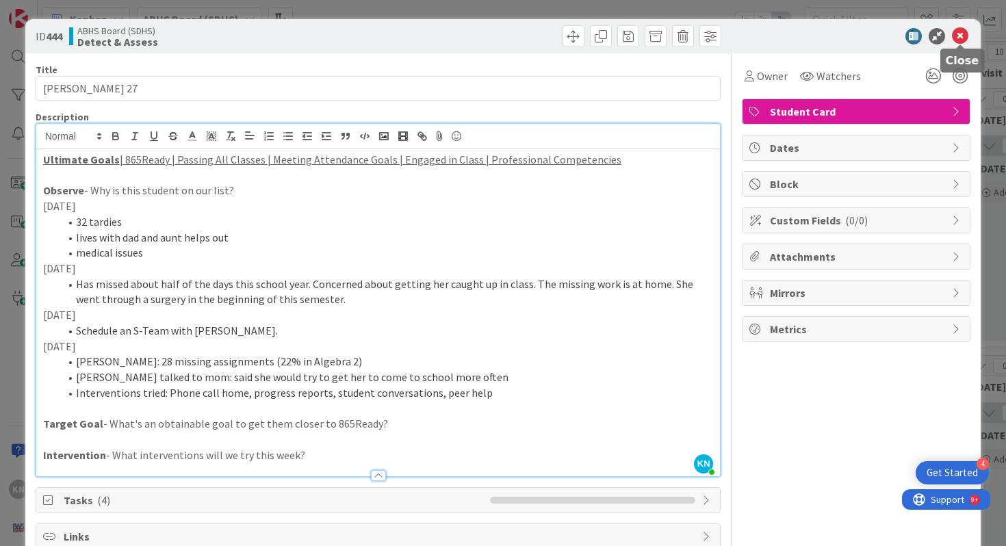
click at [960, 34] on icon at bounding box center [960, 36] width 16 height 16
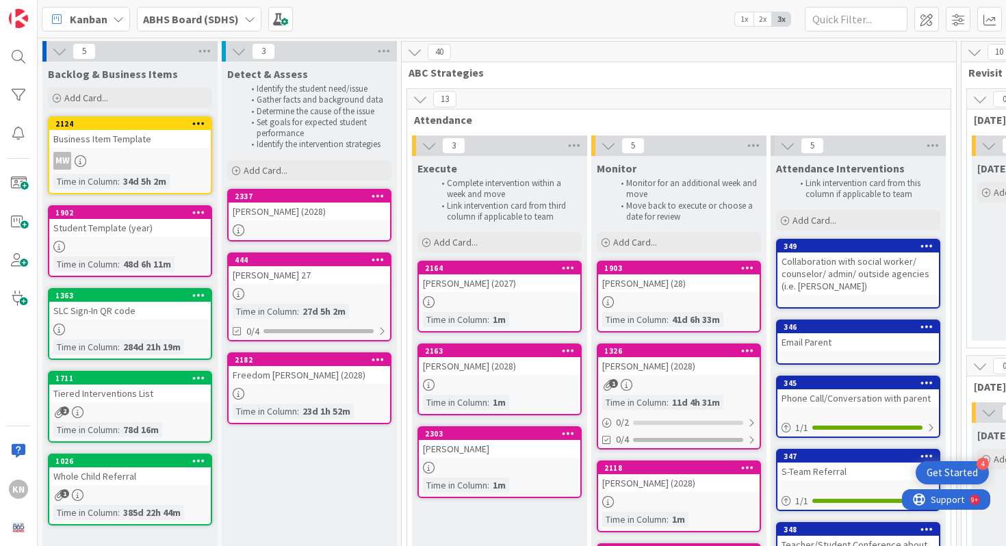
click at [292, 375] on div "Freedom [PERSON_NAME] (2028)" at bounding box center [310, 375] width 162 height 18
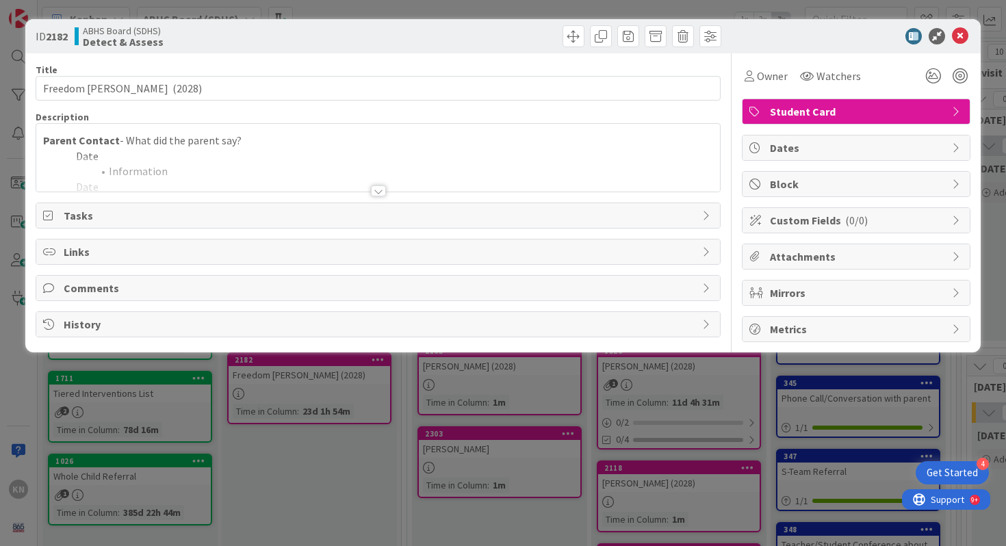
click at [378, 190] on div at bounding box center [378, 191] width 15 height 11
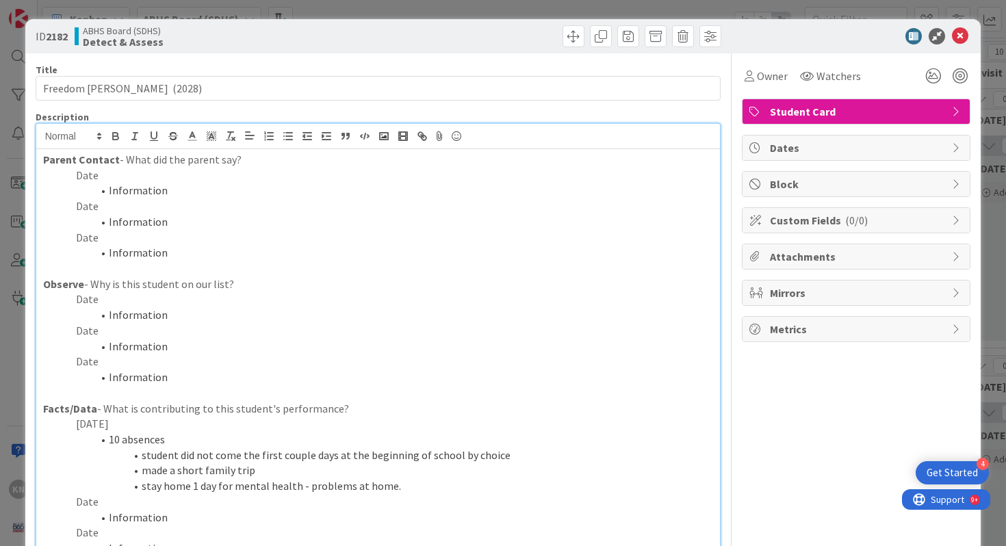
click at [88, 300] on p "Date" at bounding box center [378, 300] width 671 height 16
click at [98, 302] on p "Date" at bounding box center [378, 300] width 671 height 16
click at [114, 316] on li "Information" at bounding box center [387, 315] width 655 height 16
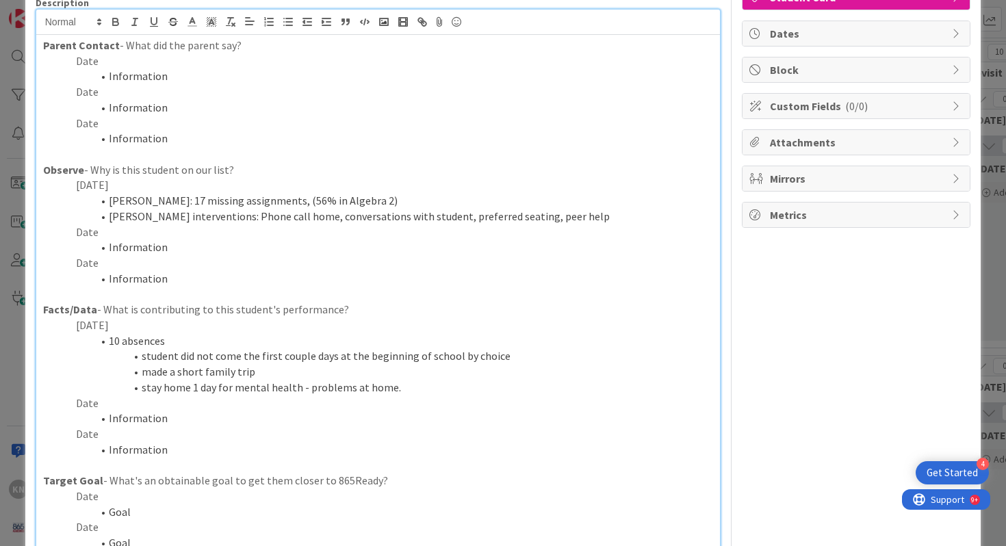
scroll to position [113, 0]
click at [85, 65] on p "Date" at bounding box center [378, 63] width 671 height 16
click at [105, 62] on p "Date" at bounding box center [378, 63] width 671 height 16
click at [124, 76] on li "Information" at bounding box center [387, 78] width 655 height 16
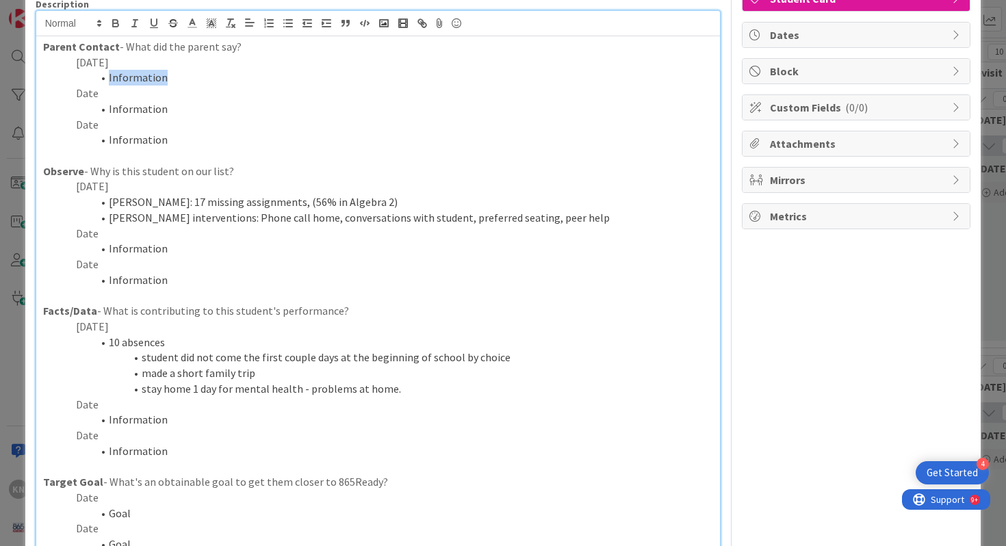
click at [124, 76] on li "Information" at bounding box center [387, 78] width 655 height 16
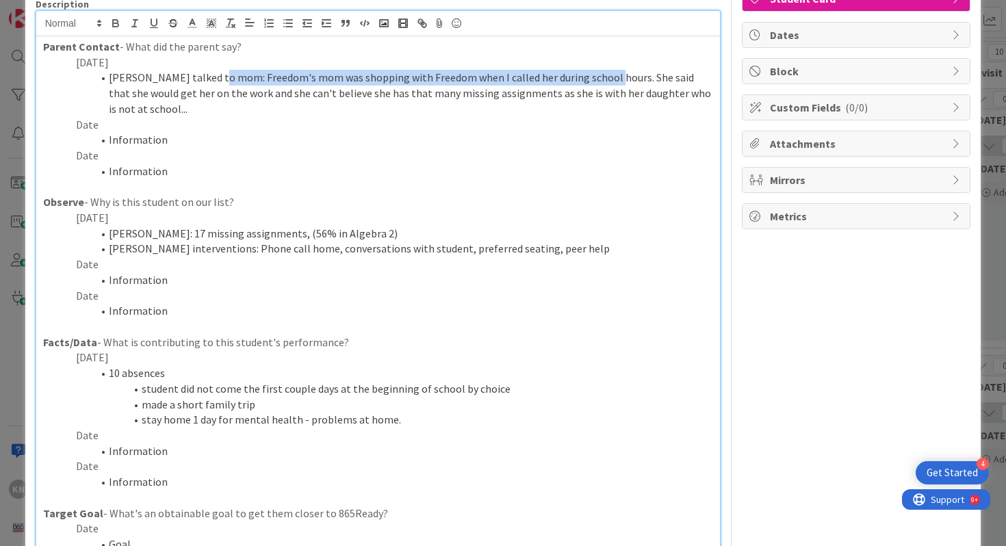
drag, startPoint x: 214, startPoint y: 81, endPoint x: 596, endPoint y: 77, distance: 381.4
click at [596, 77] on li "[PERSON_NAME] talked to mom: Freedom's mom was shopping with Freedom when I cal…" at bounding box center [387, 93] width 655 height 47
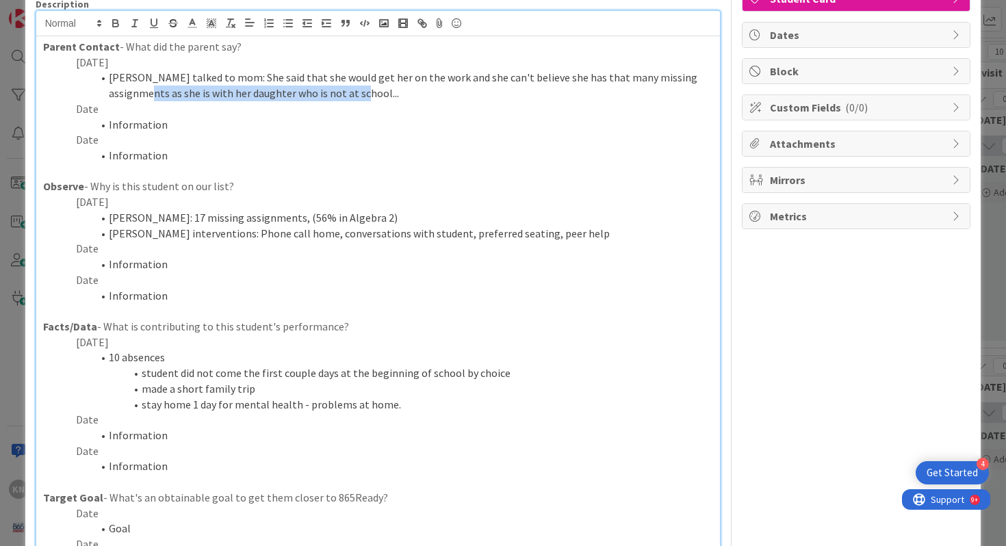
drag, startPoint x: 108, startPoint y: 93, endPoint x: 326, endPoint y: 91, distance: 217.7
click at [326, 91] on li "[PERSON_NAME] talked to mom: She said that she would get her on the work and sh…" at bounding box center [387, 85] width 655 height 31
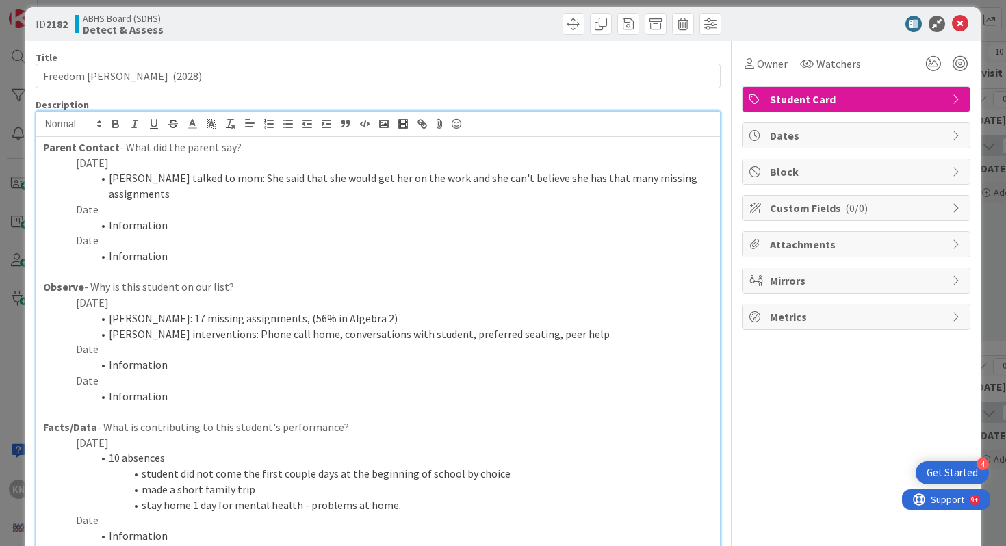
scroll to position [0, 0]
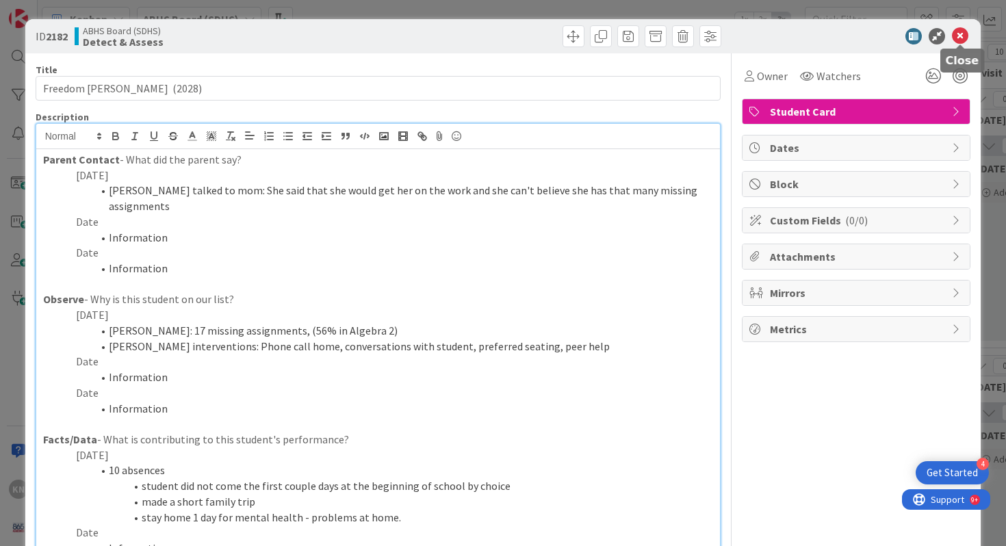
click at [959, 33] on icon at bounding box center [960, 36] width 16 height 16
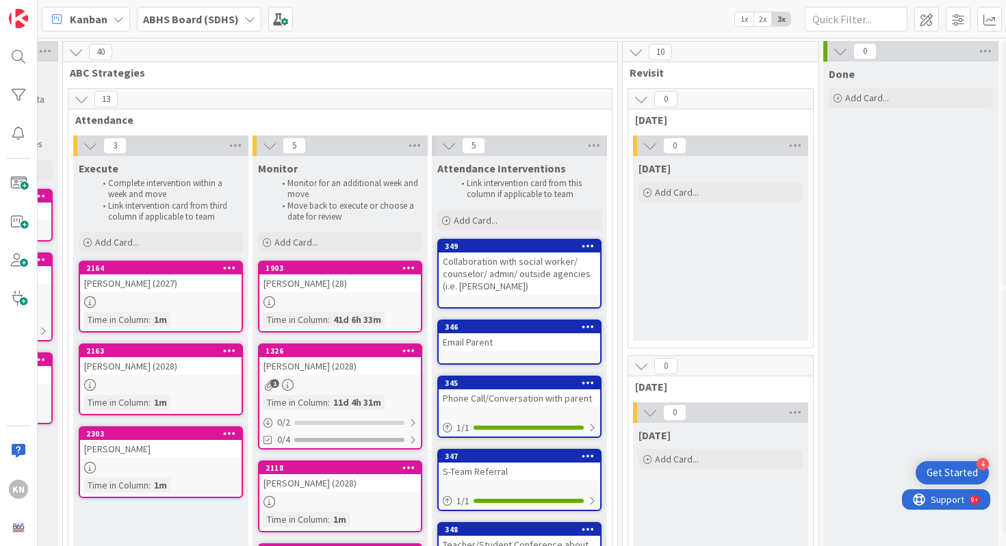
scroll to position [0, 409]
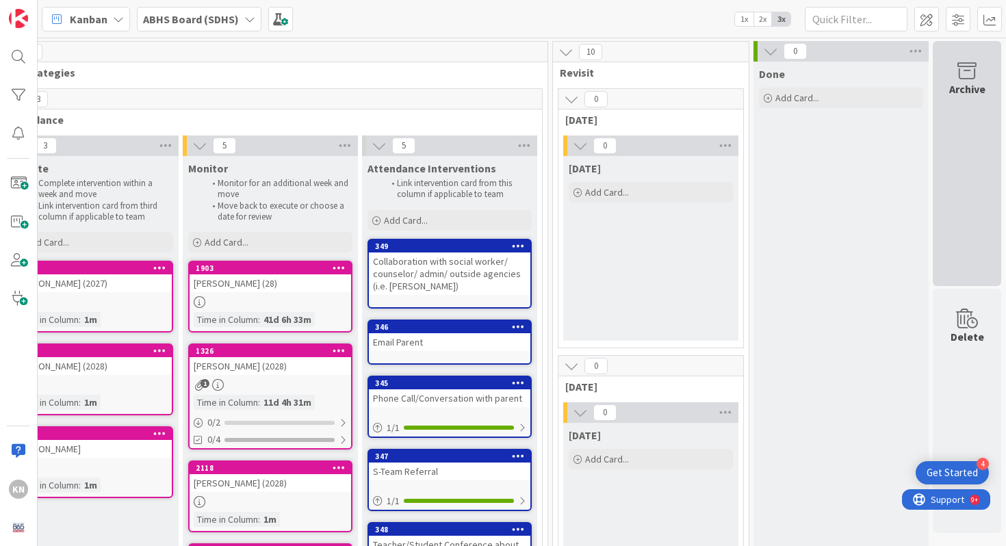
click at [970, 68] on icon at bounding box center [967, 71] width 52 height 19
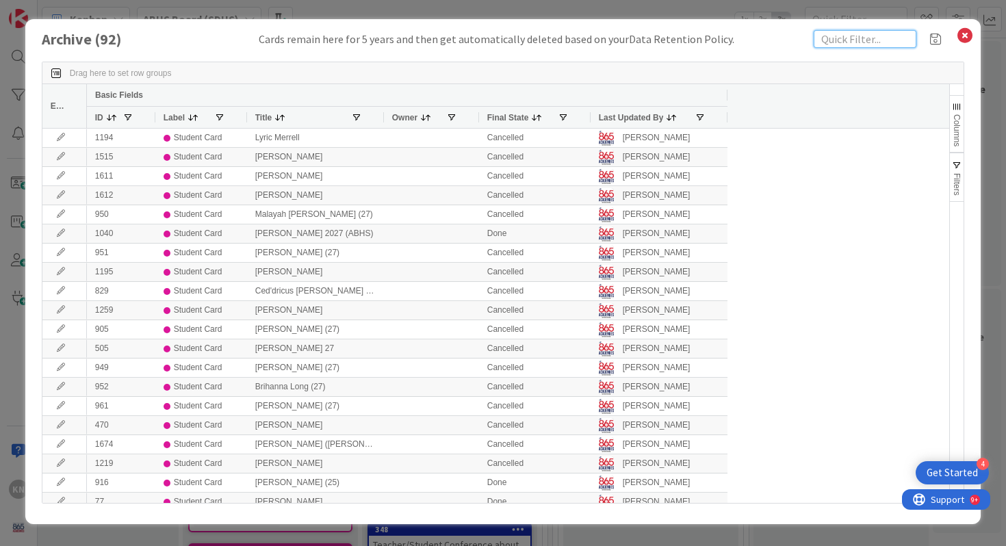
click at [825, 43] on input "text" at bounding box center [865, 39] width 103 height 18
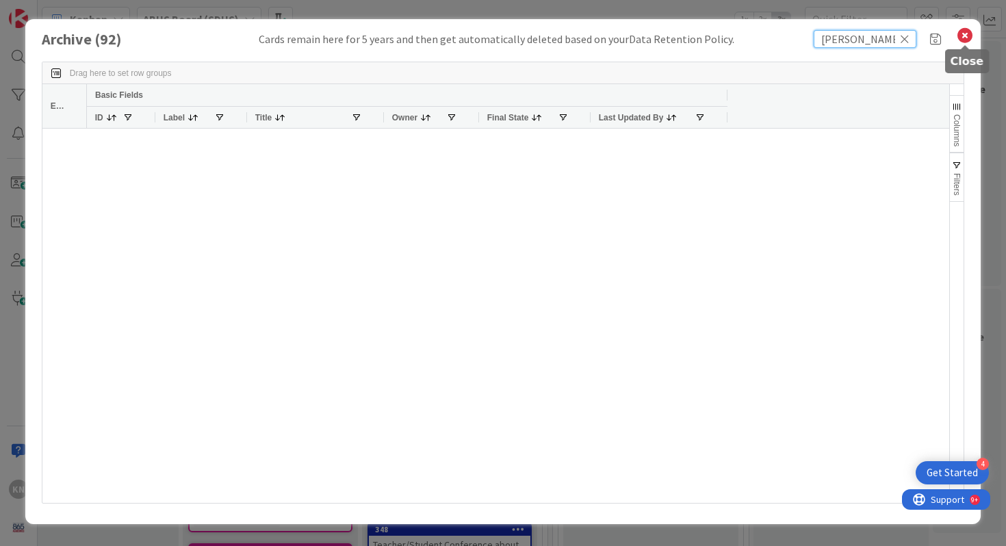
type input "[PERSON_NAME]"
click at [966, 31] on icon at bounding box center [966, 35] width 18 height 19
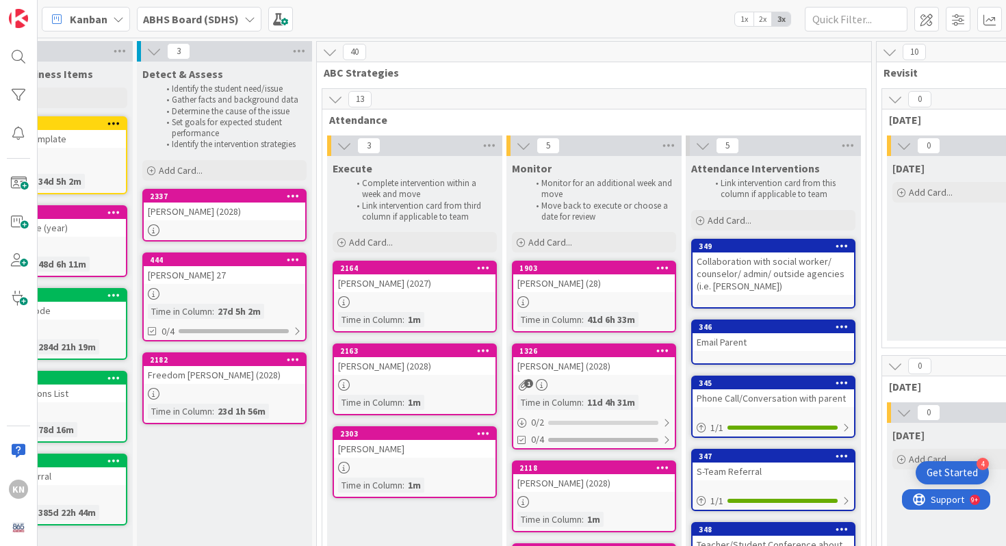
scroll to position [0, 0]
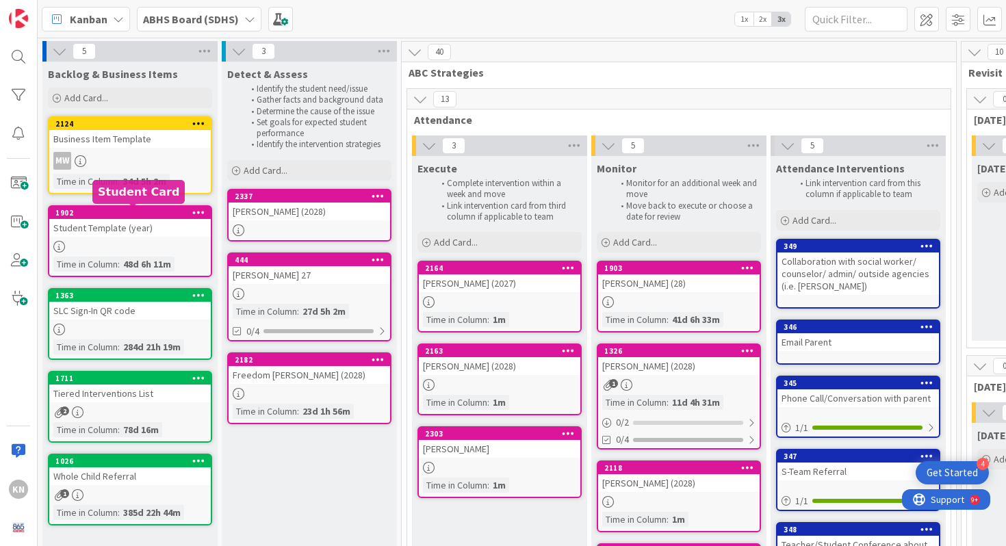
click at [111, 233] on div "Student Template (year)" at bounding box center [130, 228] width 162 height 18
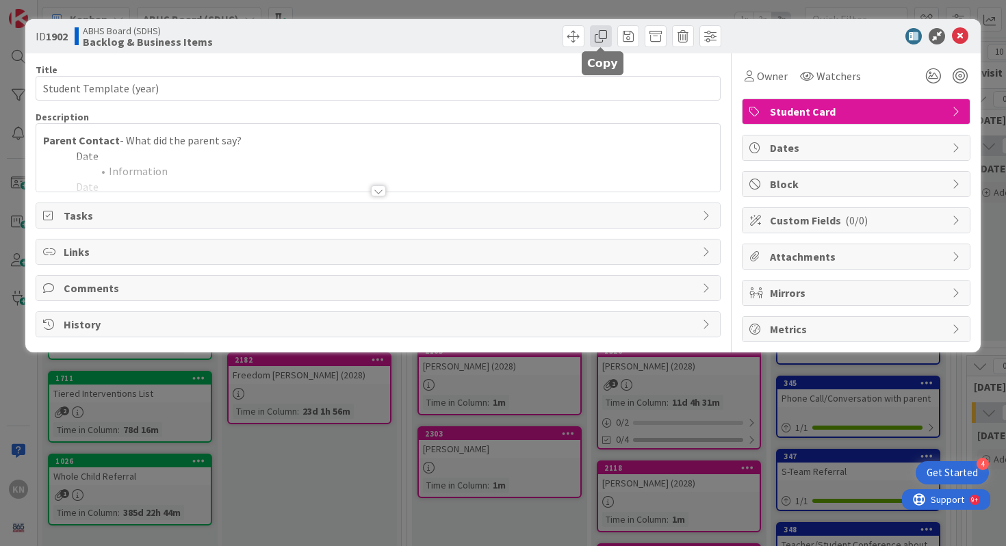
click at [603, 38] on span at bounding box center [601, 36] width 22 height 22
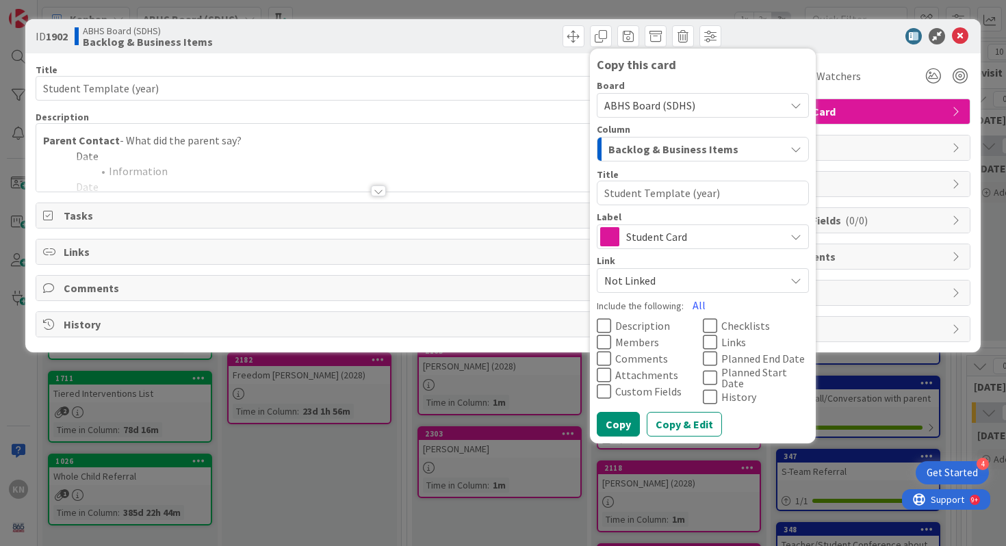
click at [608, 325] on icon at bounding box center [604, 326] width 14 height 16
click at [678, 422] on button "Copy & Edit" at bounding box center [684, 424] width 75 height 25
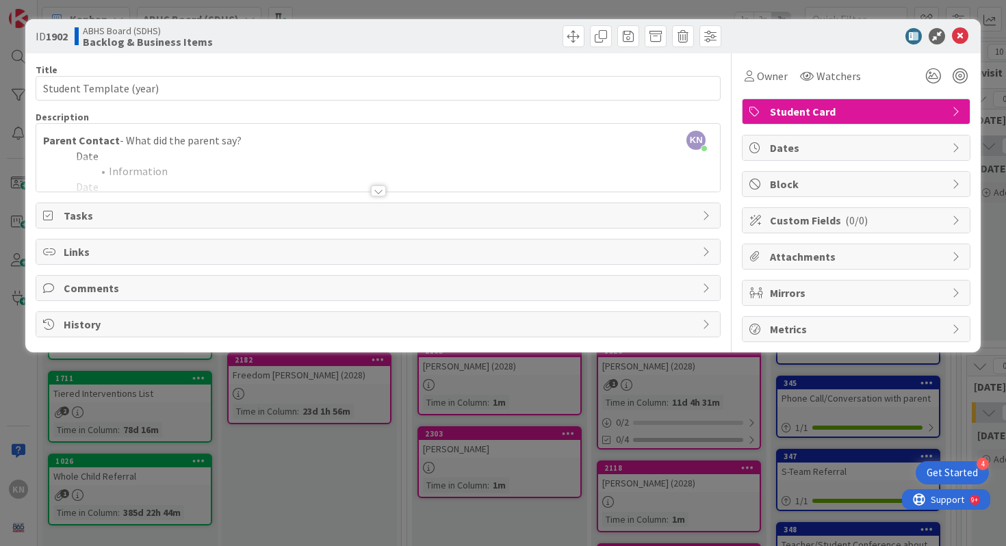
type textarea "x"
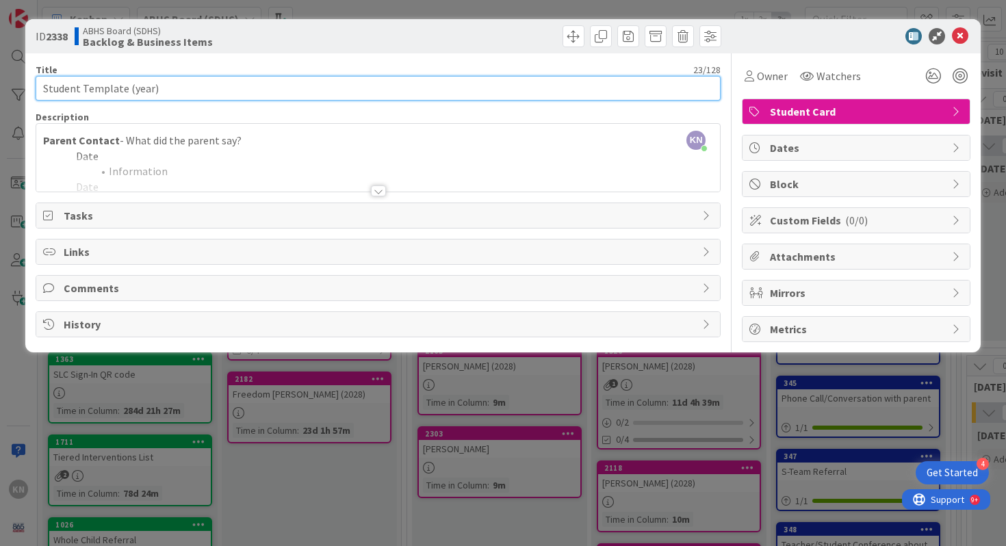
click at [101, 91] on input "Student Template (year)" at bounding box center [379, 88] width 686 height 25
click at [123, 90] on input "[PERSON_NAME] (year)" at bounding box center [379, 88] width 686 height 25
type input "[PERSON_NAME] (2028)"
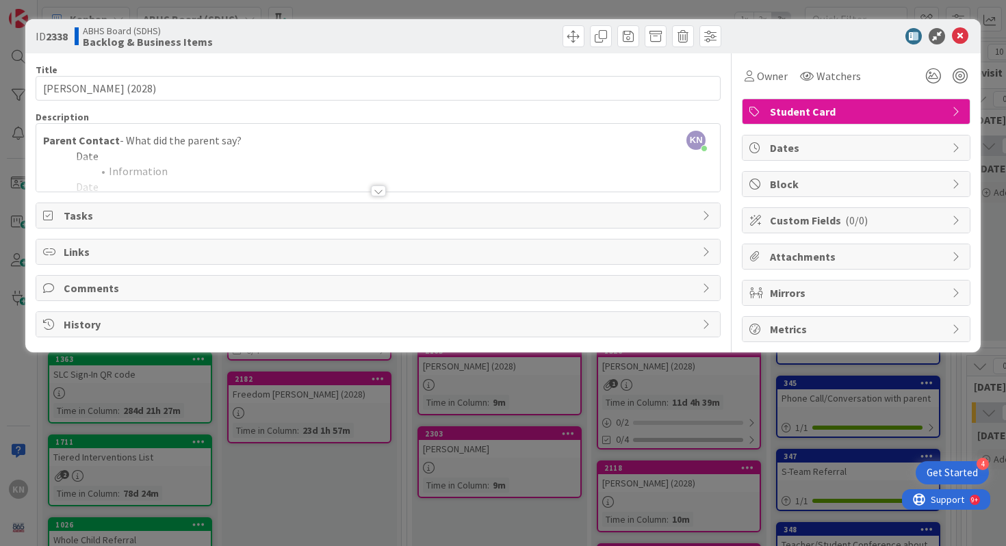
click at [86, 159] on div at bounding box center [378, 174] width 685 height 35
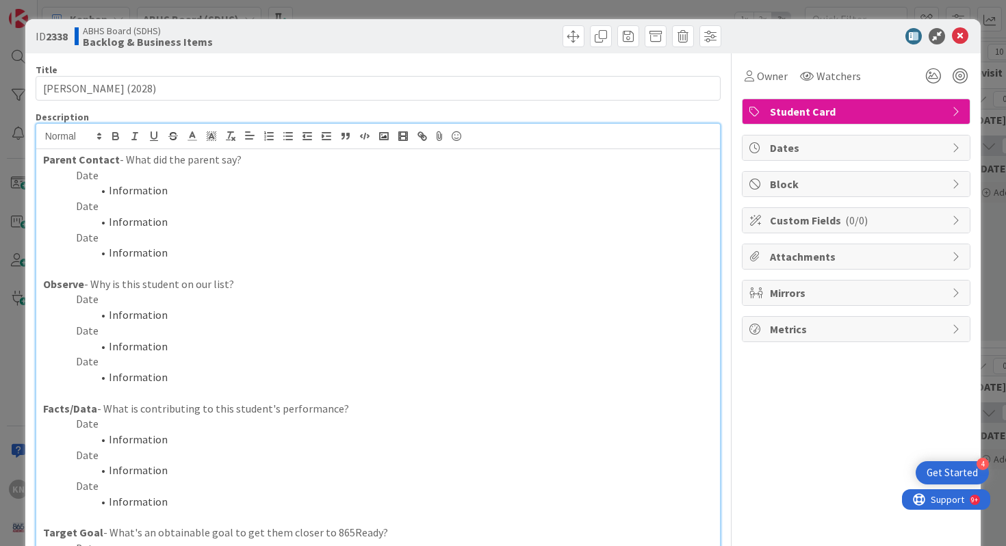
click at [87, 177] on p "Date" at bounding box center [378, 176] width 671 height 16
click at [97, 175] on p "Date" at bounding box center [378, 176] width 671 height 16
click at [125, 192] on li "Information" at bounding box center [387, 191] width 655 height 16
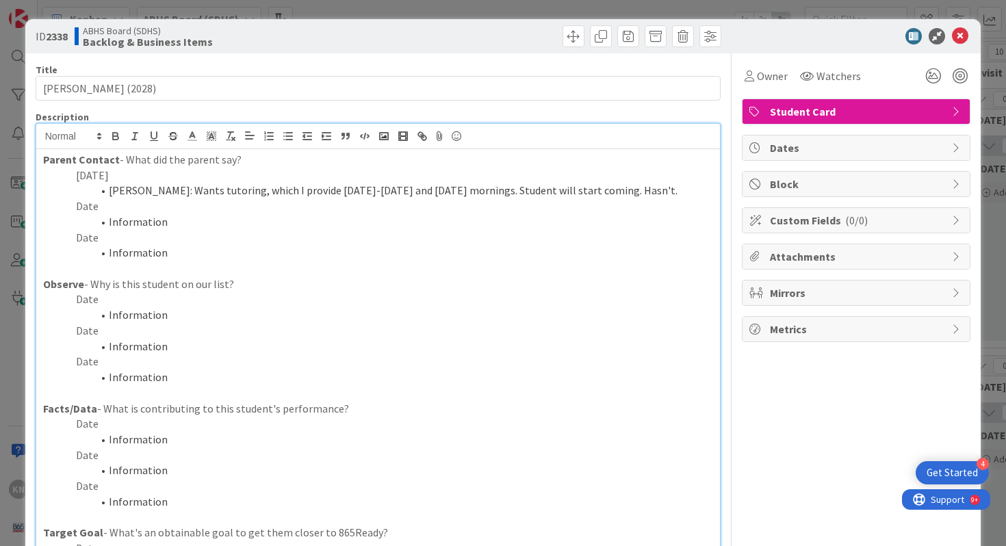
click at [97, 302] on p "Date" at bounding box center [378, 300] width 671 height 16
click at [125, 312] on li "Information" at bounding box center [387, 315] width 655 height 16
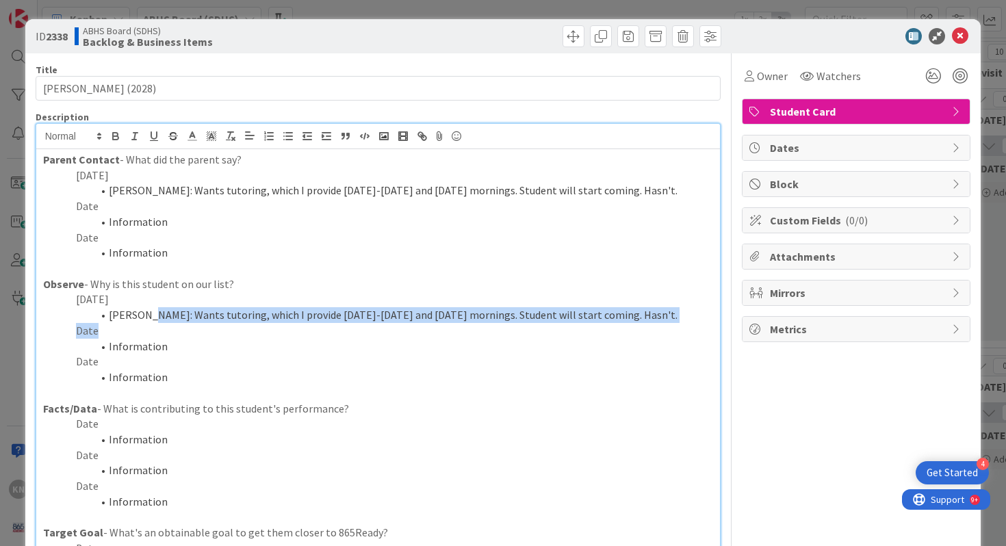
drag, startPoint x: 145, startPoint y: 316, endPoint x: 624, endPoint y: 322, distance: 479.3
click at [624, 322] on li "[PERSON_NAME]: Wants tutoring, which I provide [DATE]-[DATE] and [DATE] morning…" at bounding box center [387, 315] width 655 height 16
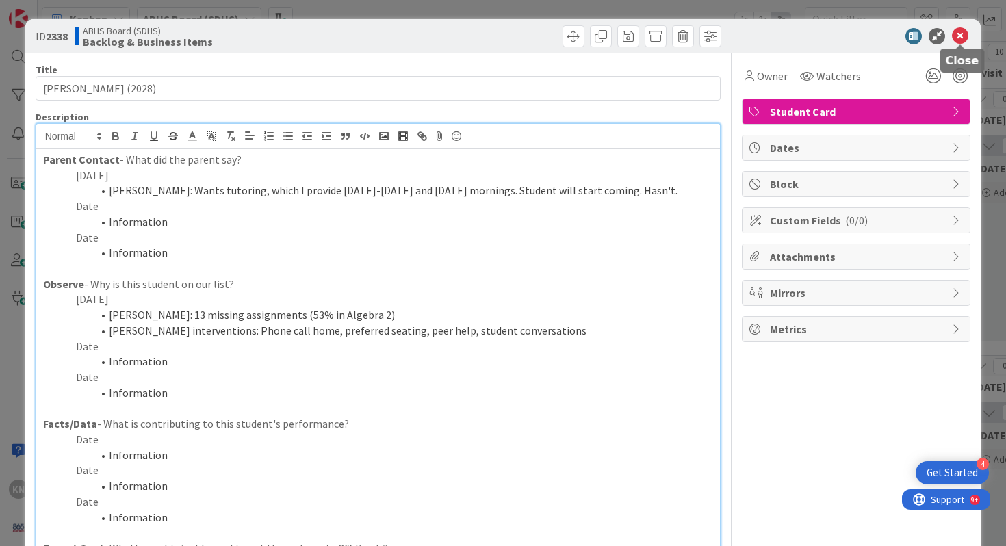
click at [961, 34] on icon at bounding box center [960, 36] width 16 height 16
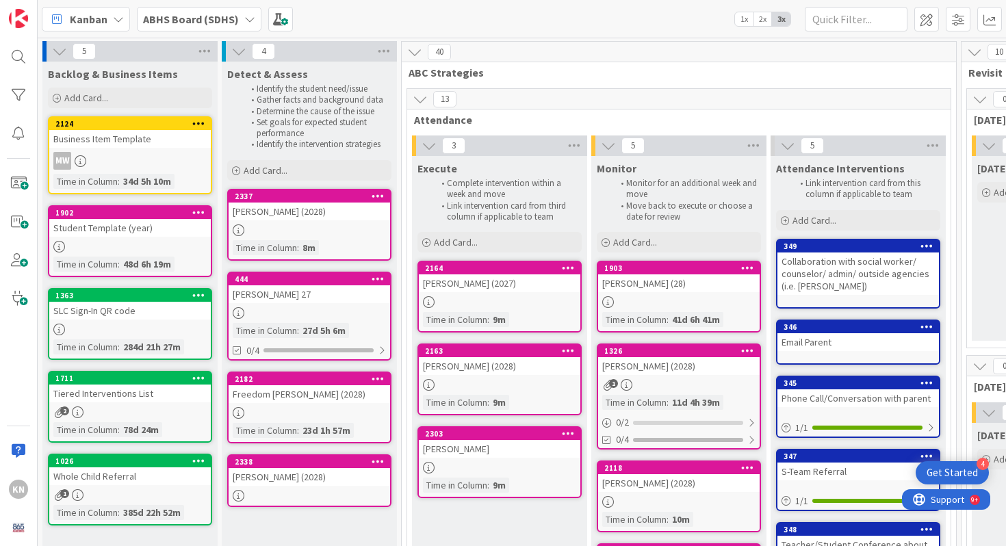
drag, startPoint x: 307, startPoint y: 400, endPoint x: 672, endPoint y: 0, distance: 541.4
click at [307, 477] on div "[PERSON_NAME] (2028)" at bounding box center [310, 477] width 162 height 18
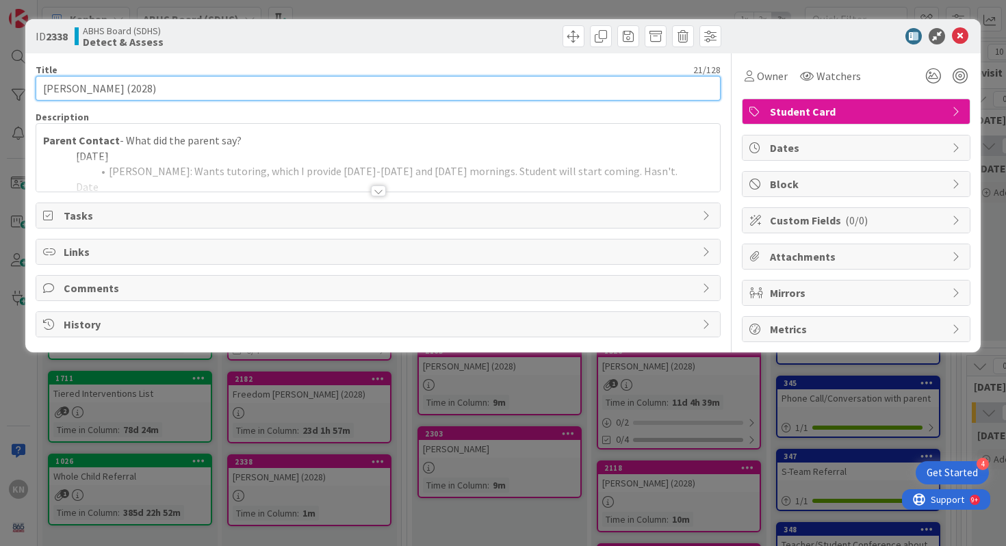
click at [129, 88] on input "[PERSON_NAME] (2028)" at bounding box center [379, 88] width 686 height 25
type input "[PERSON_NAME] (2027)"
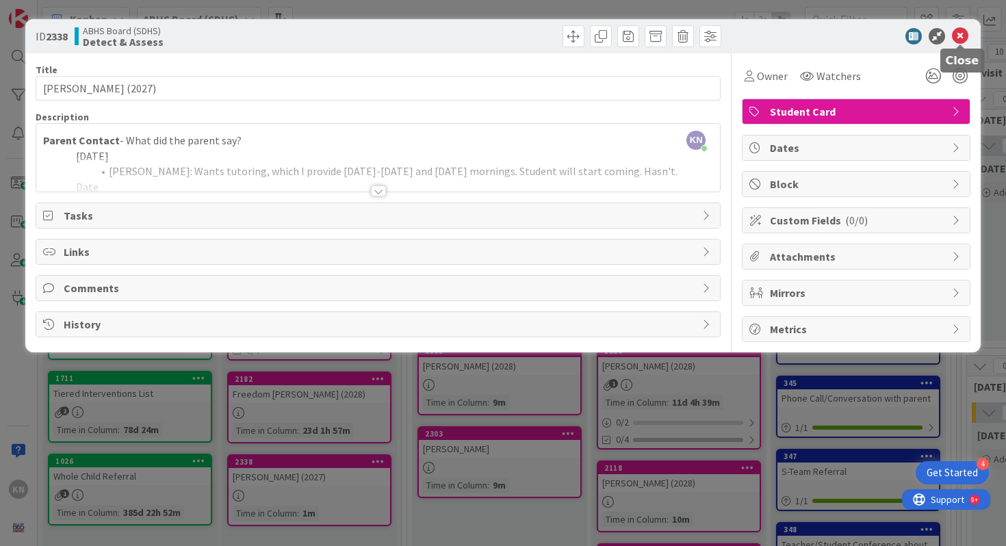
click at [961, 29] on icon at bounding box center [960, 36] width 16 height 16
